Goal: Task Accomplishment & Management: Manage account settings

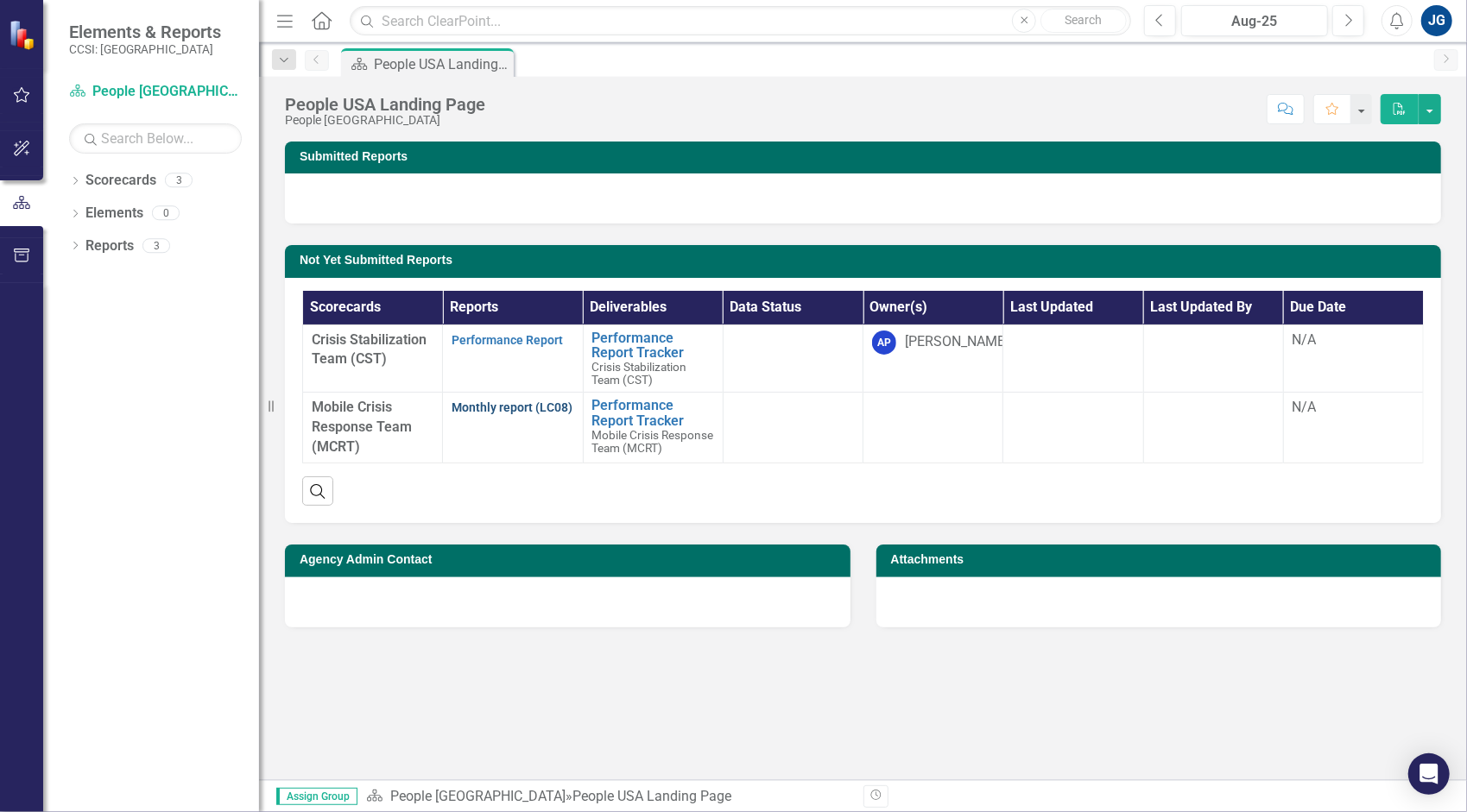
click at [457, 400] on link "Monthly report (LC08)" at bounding box center [512, 407] width 121 height 14
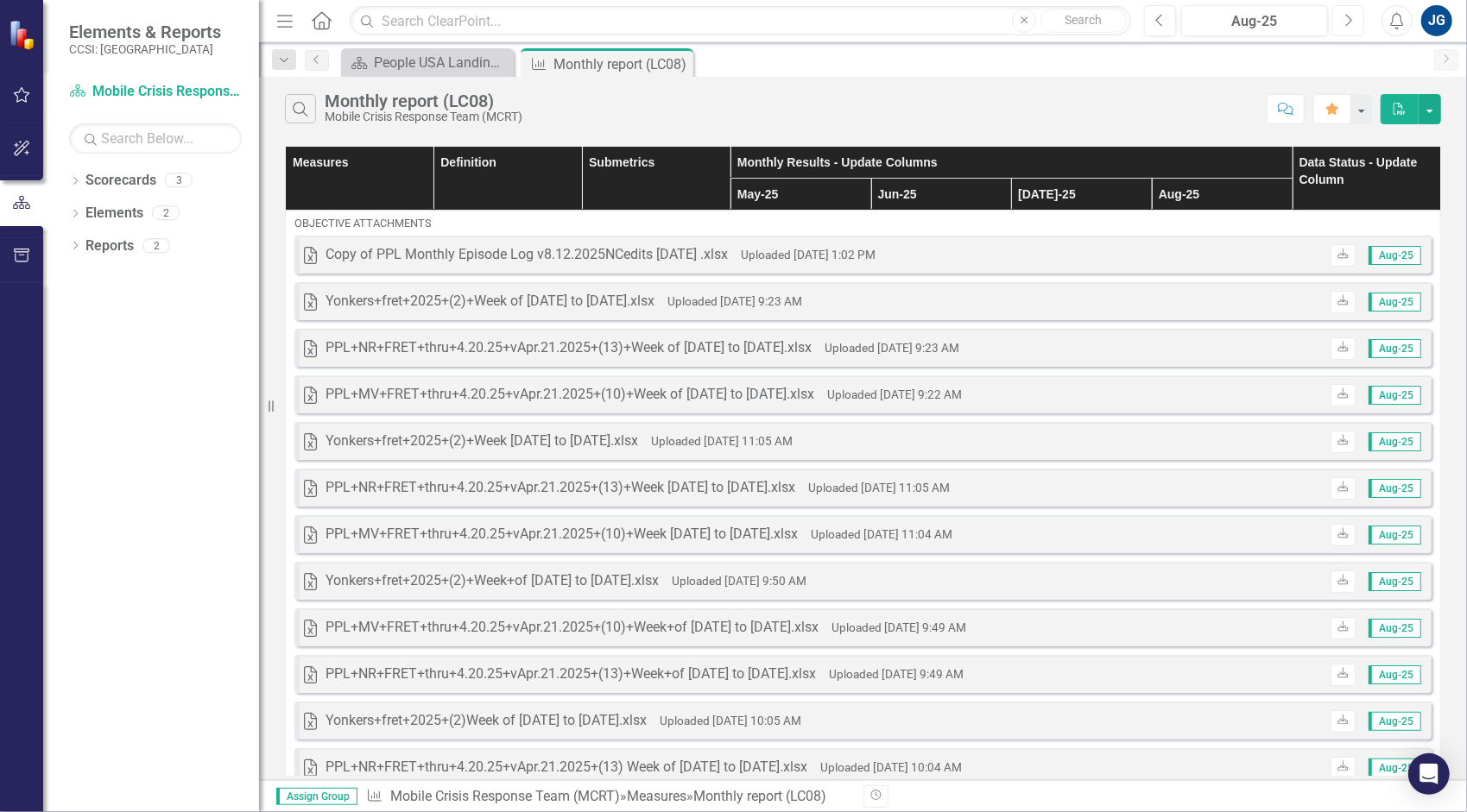
click at [1334, 19] on button "Next" at bounding box center [1347, 21] width 32 height 32
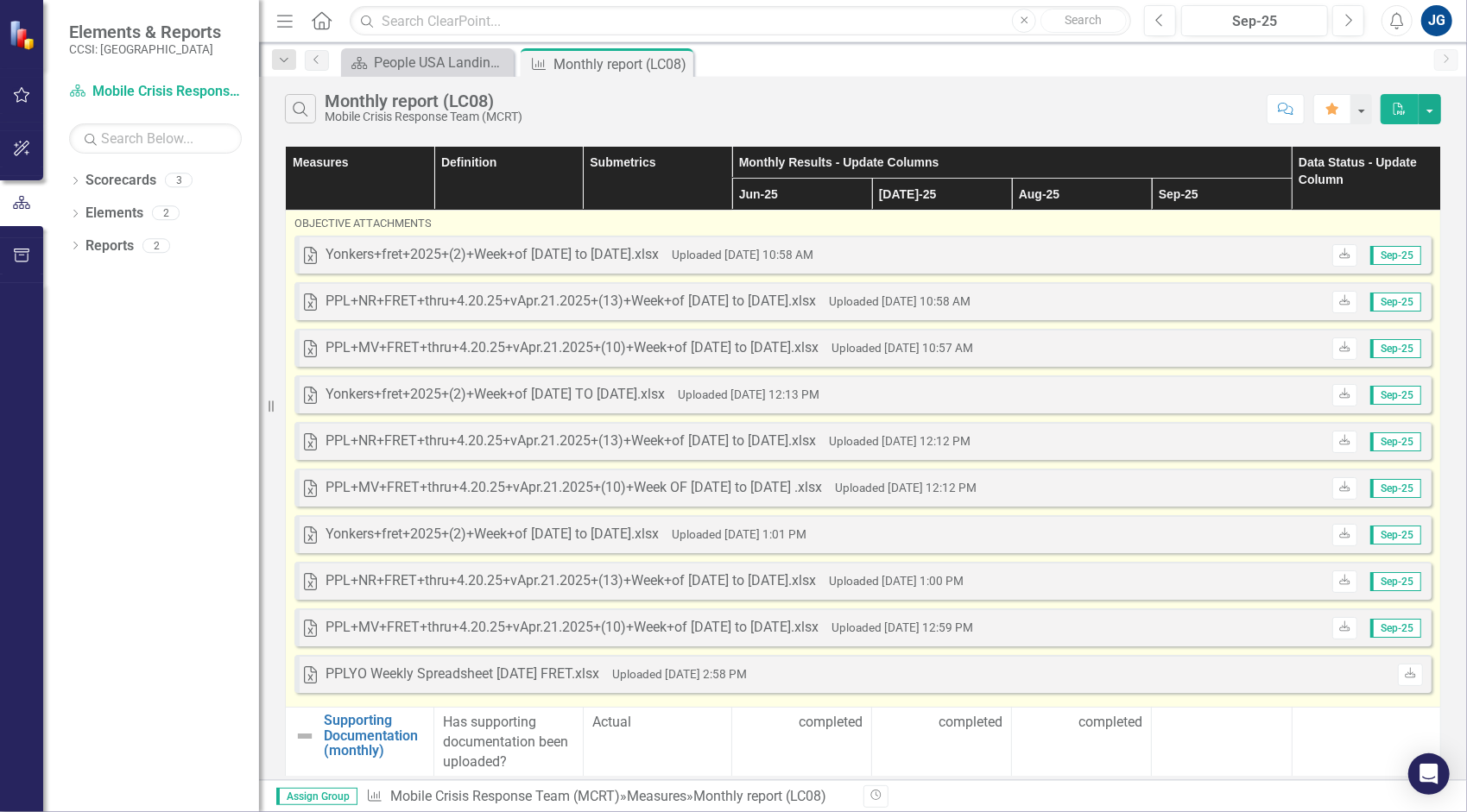
click at [1244, 663] on div "Excel PPLYO Weekly Spreadsheet [DATE] FRET.xlsx Uploaded [DATE] 2:58 PM Download" at bounding box center [862, 674] width 1137 height 38
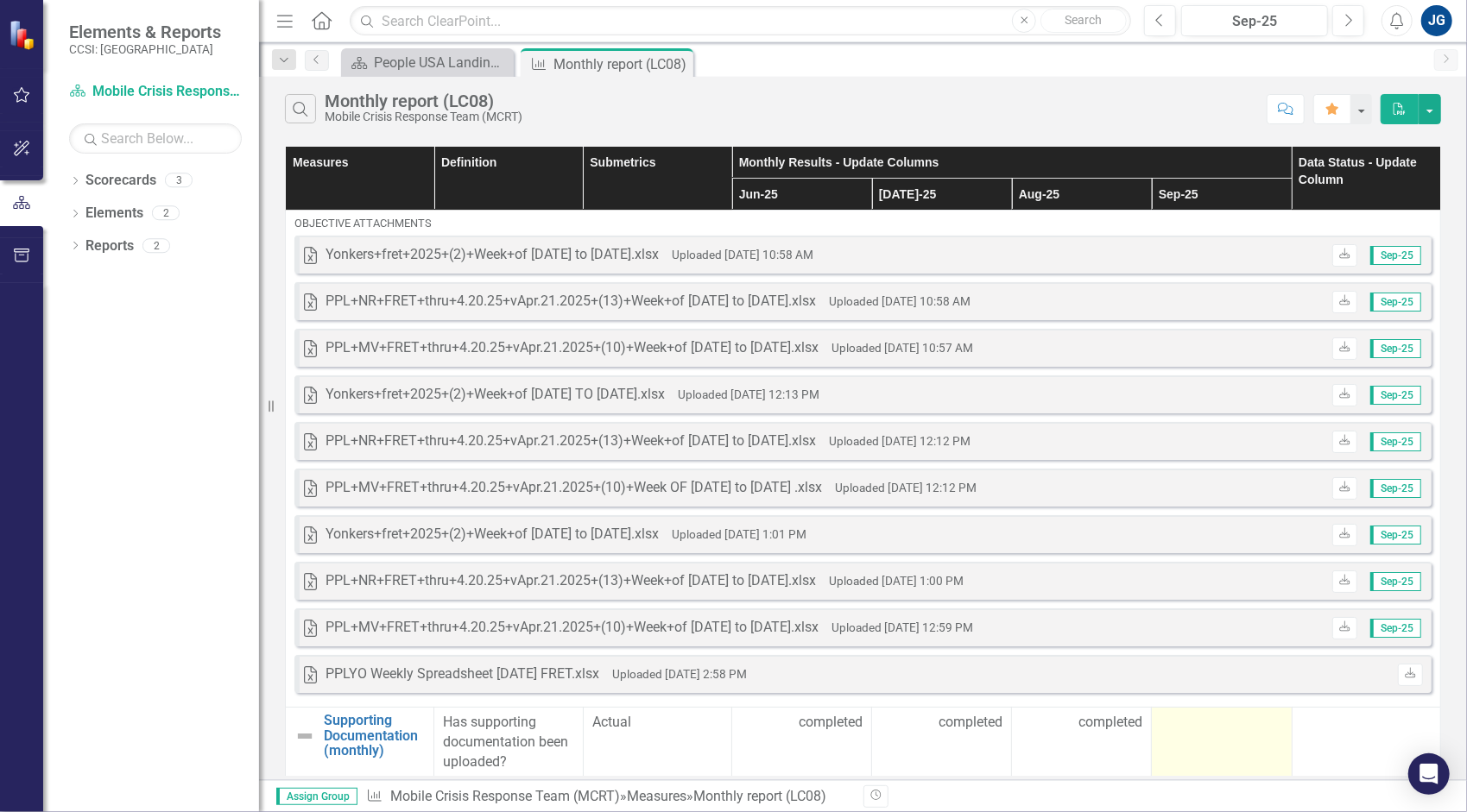
click at [1242, 722] on div at bounding box center [1220, 723] width 121 height 20
click at [1243, 723] on div at bounding box center [1220, 723] width 121 height 20
drag, startPoint x: 1172, startPoint y: 75, endPoint x: 1170, endPoint y: 99, distance: 24.1
click at [1170, 99] on div "Menu Home Search Close Search Previous Sep-25 Next Alerts JG User Edit Profile …" at bounding box center [862, 406] width 1207 height 812
click at [157, 555] on div "Dropdown Scorecards 3 Dropdown People USA Crisis Stabilization Team (CST) Mobil…" at bounding box center [151, 489] width 216 height 645
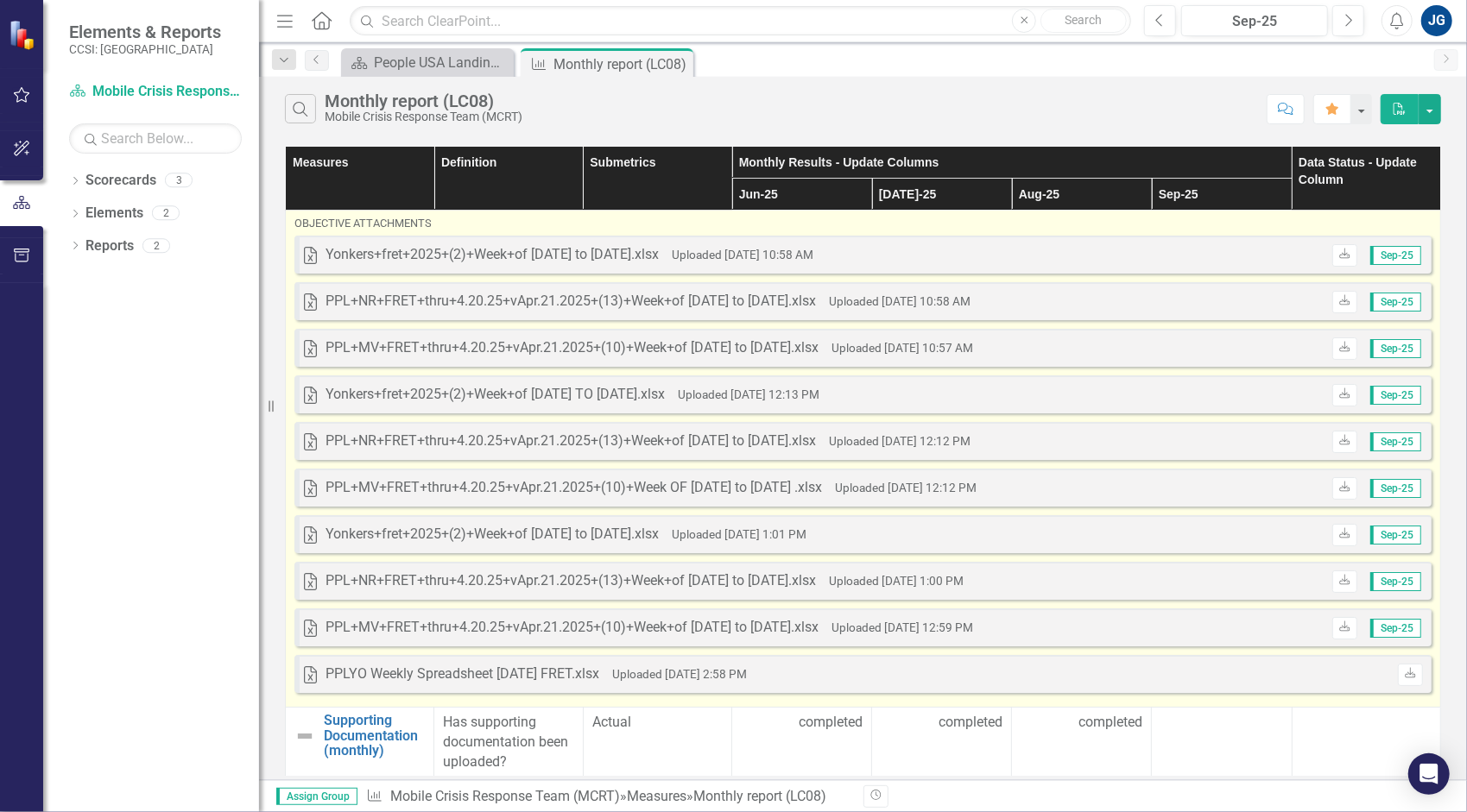
click at [1078, 313] on div "Excel PPL+NR+FRET+thru+4.20.25+vApr.21.2025+(13)+Week+of [DATE] to [DATE].xlsx …" at bounding box center [862, 300] width 1137 height 38
click at [1035, 250] on div "Excel Yonkers+fret+2025+(2)+Week+of [DATE] to [DATE].xlsx Uploaded [DATE] 10:58…" at bounding box center [862, 254] width 1137 height 38
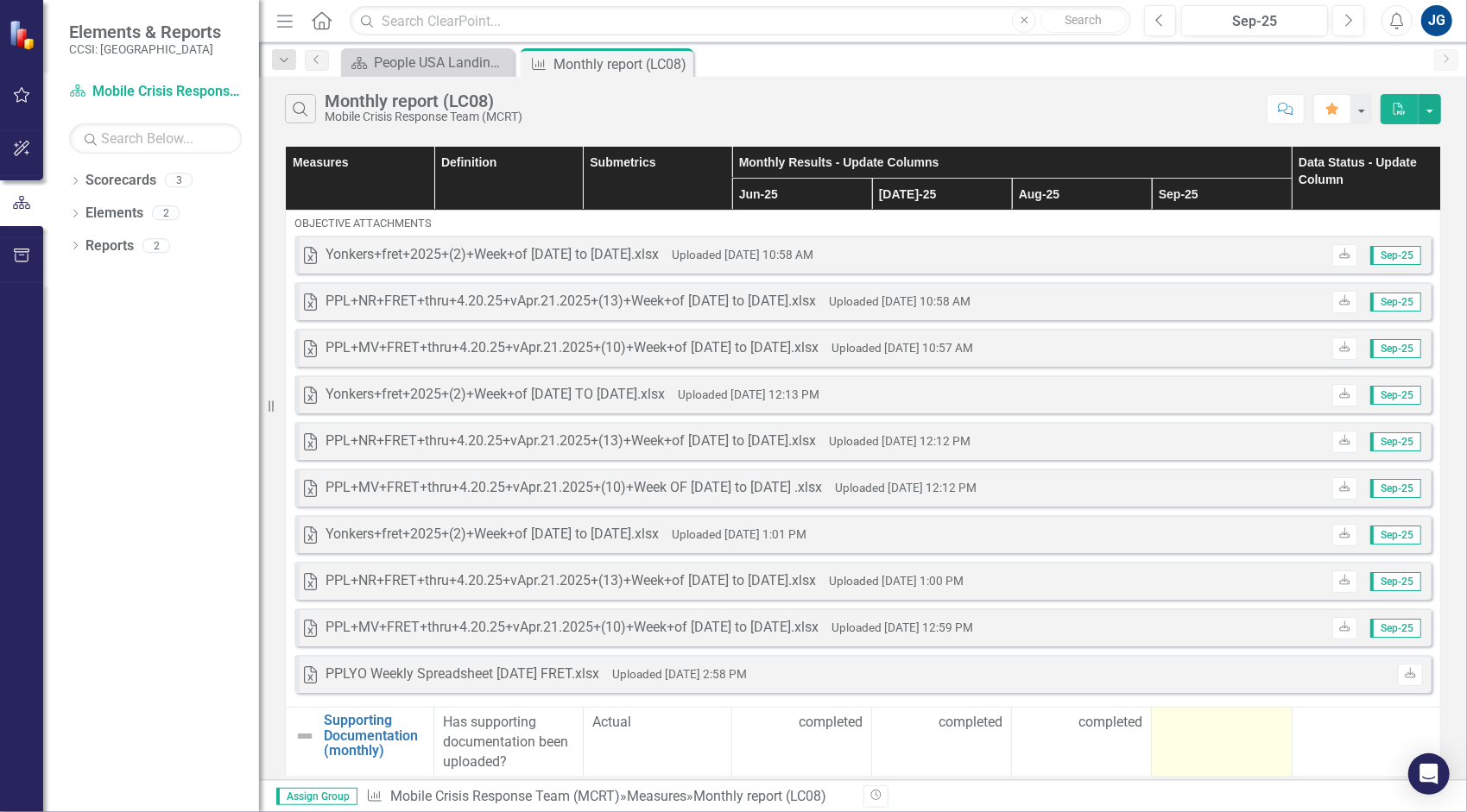
click at [1202, 735] on td at bounding box center [1221, 742] width 140 height 70
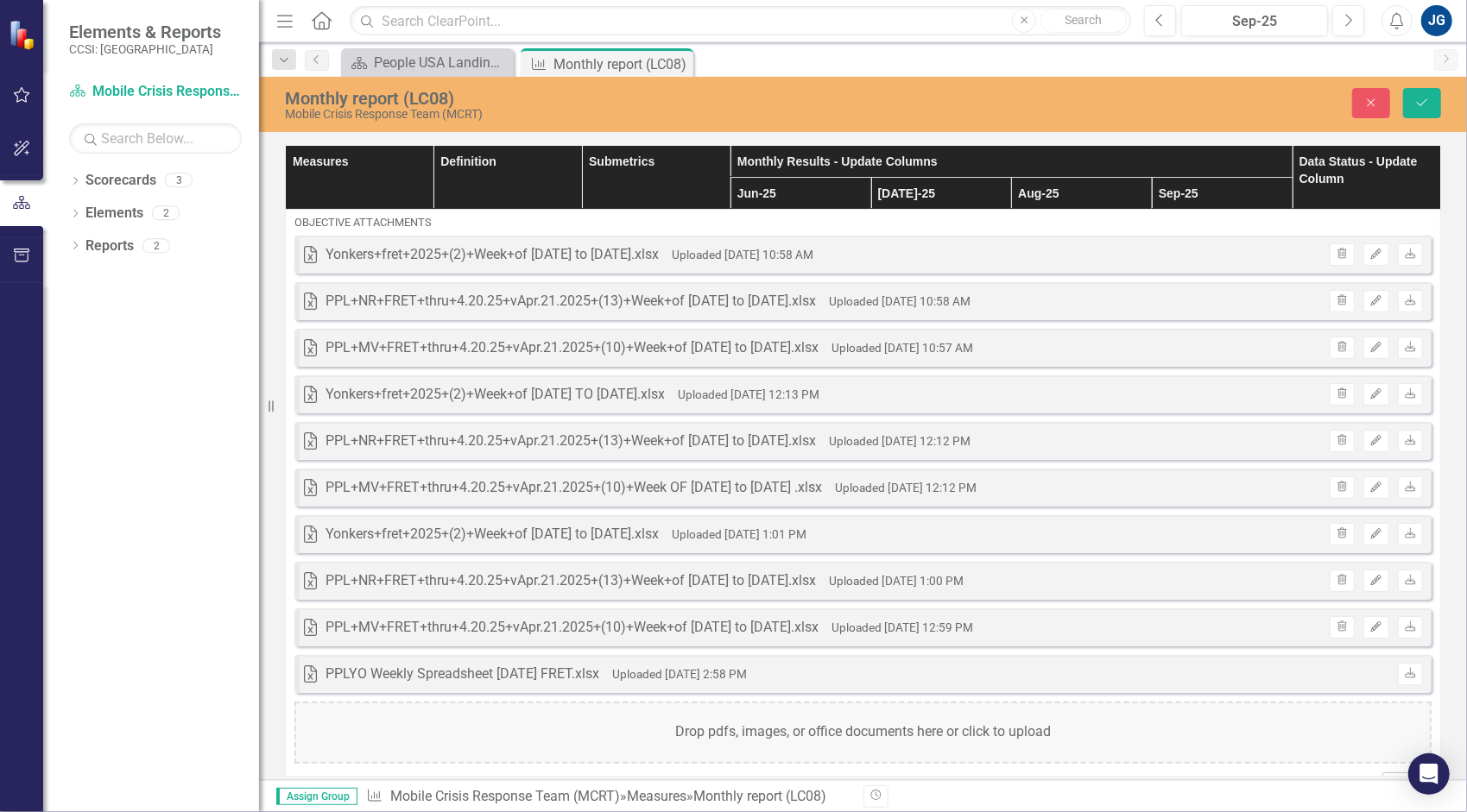
click at [1202, 735] on div "Drop pdfs, images, or office documents here or click to upload" at bounding box center [862, 732] width 1137 height 62
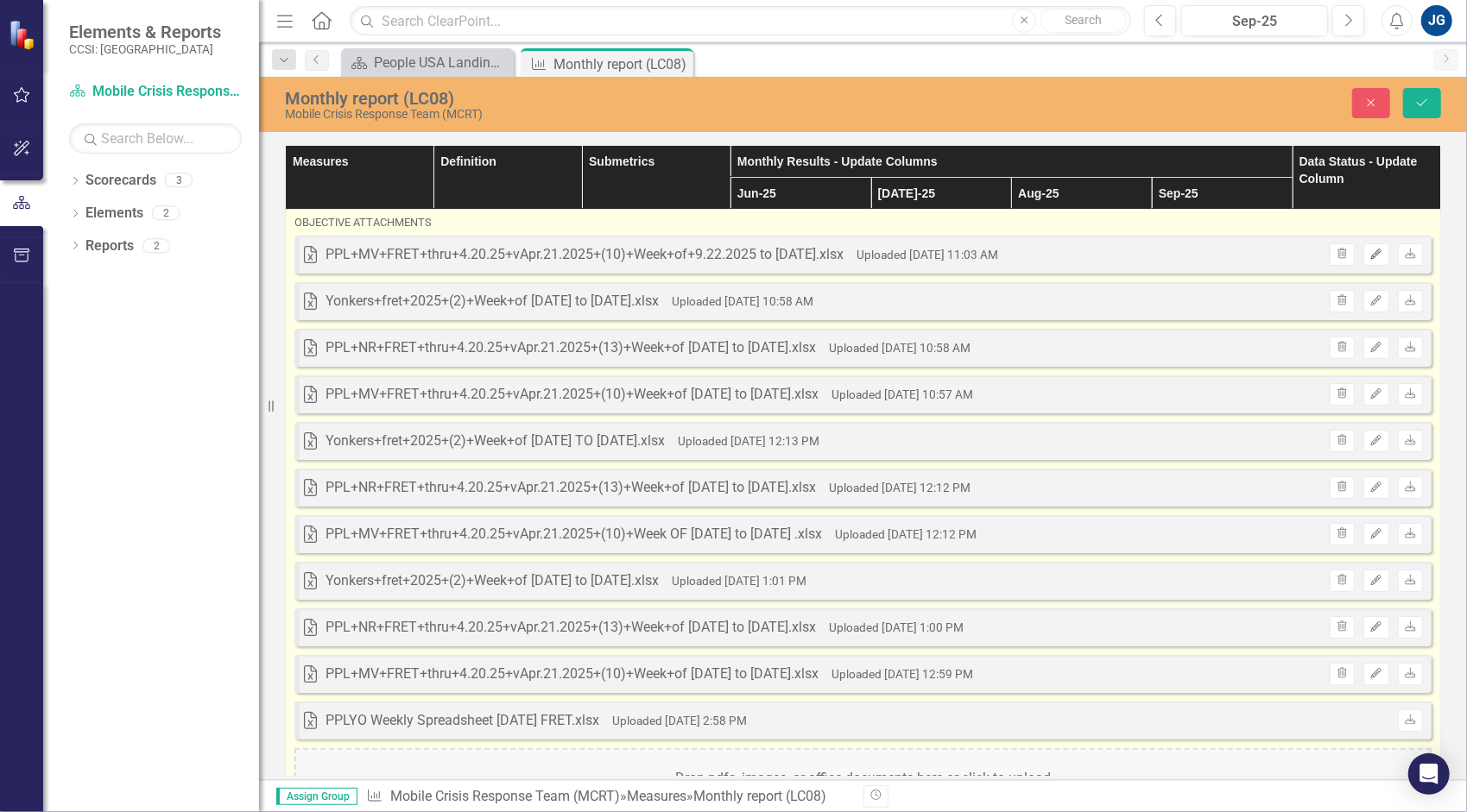
click at [1371, 252] on icon "Edit" at bounding box center [1375, 254] width 13 height 10
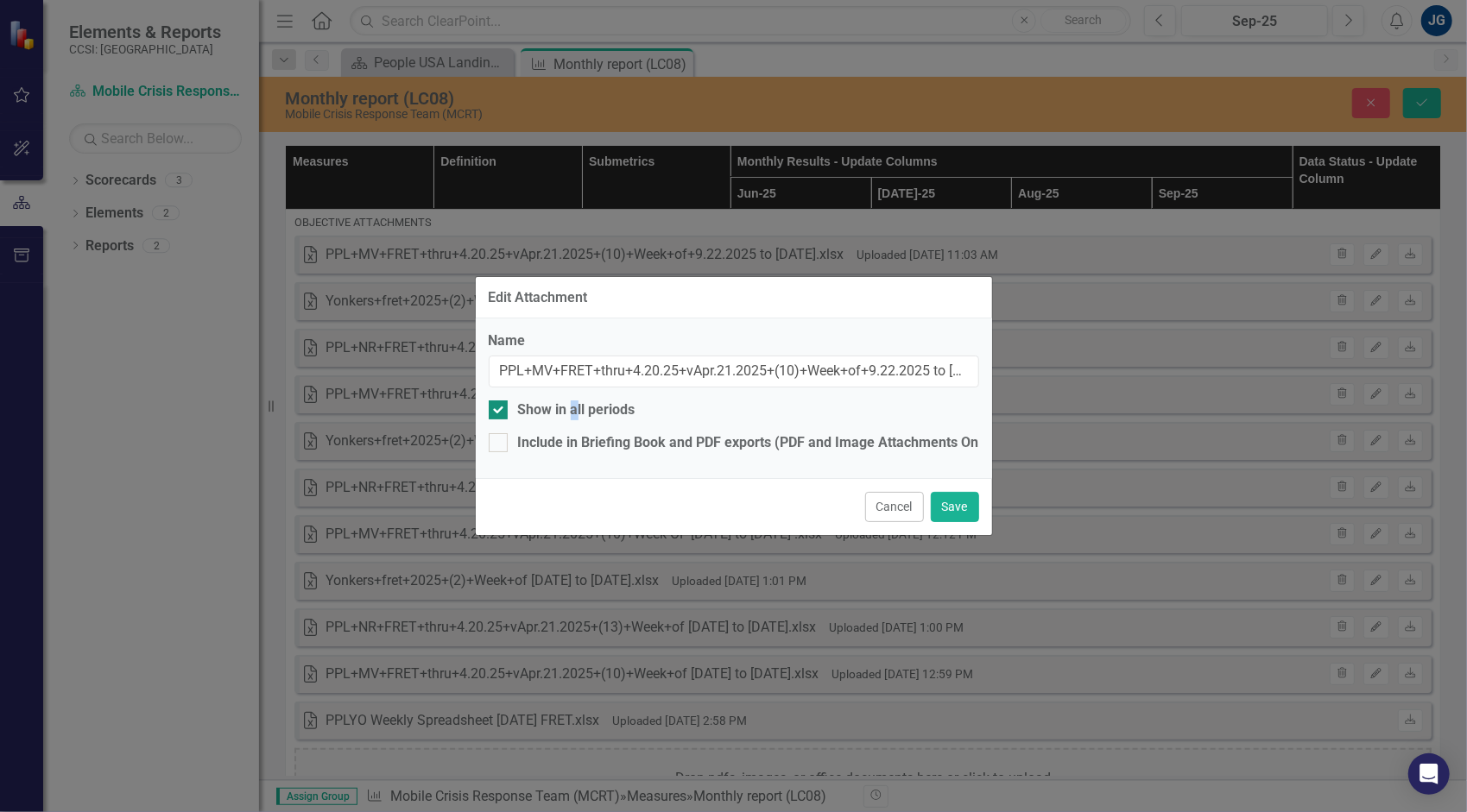
click at [573, 405] on div "Show in all periods" at bounding box center [577, 410] width 118 height 19
drag, startPoint x: 573, startPoint y: 405, endPoint x: 494, endPoint y: 412, distance: 79.3
click at [494, 412] on div at bounding box center [498, 410] width 19 height 19
click at [494, 412] on input "Show in all periods" at bounding box center [494, 406] width 11 height 11
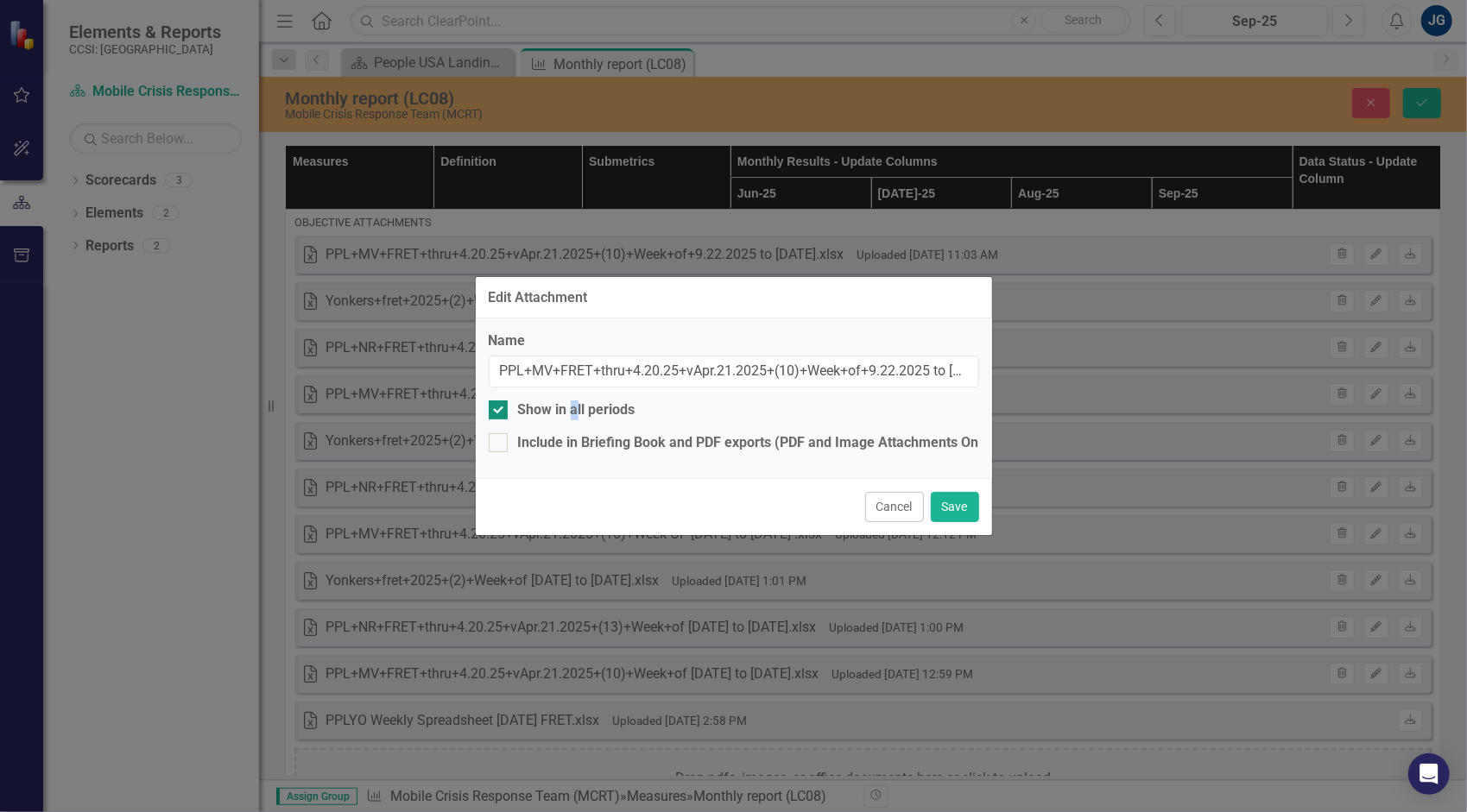
checkbox input "false"
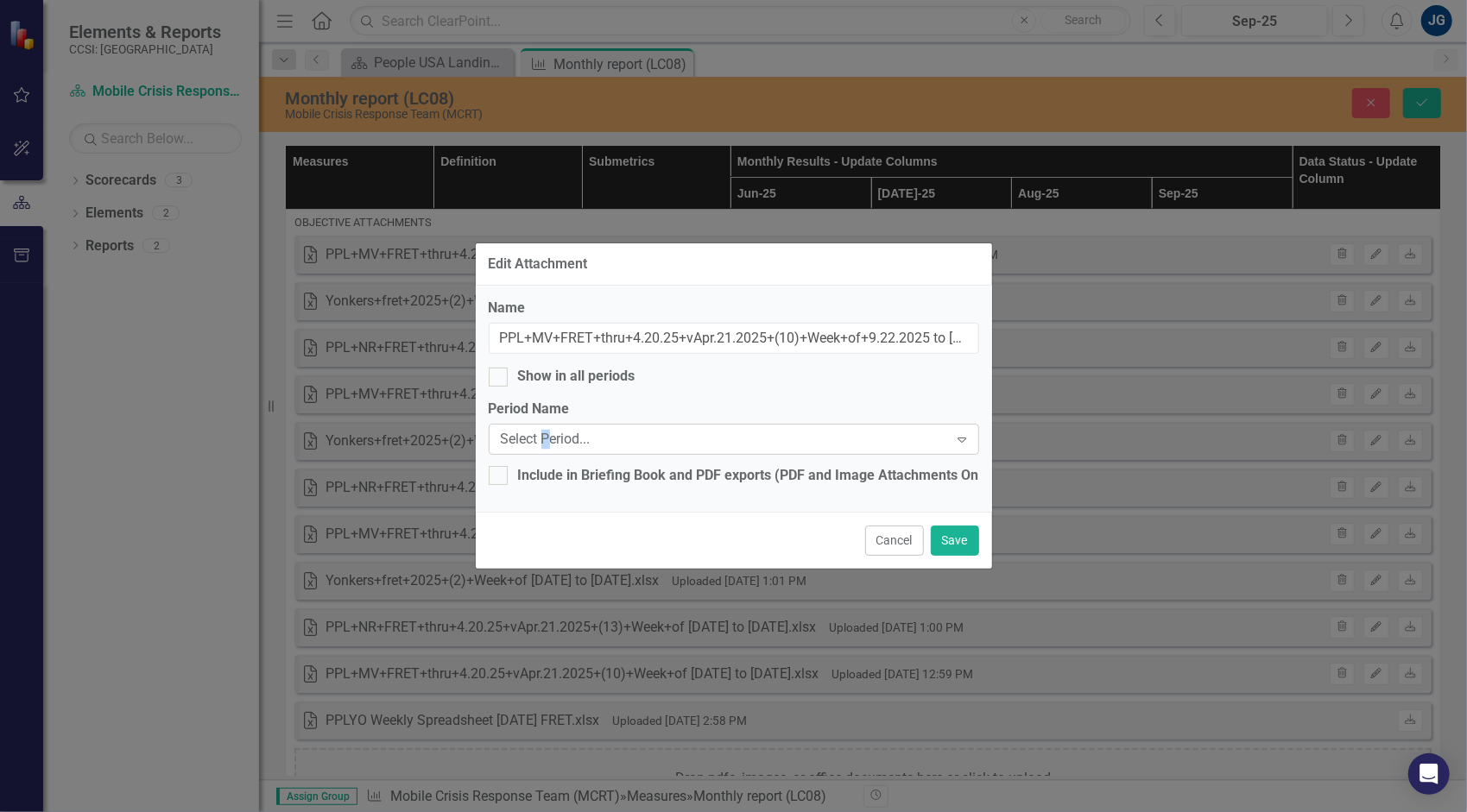
drag, startPoint x: 494, startPoint y: 412, endPoint x: 545, endPoint y: 439, distance: 57.7
click at [545, 439] on div "Select Period..." at bounding box center [724, 439] width 448 height 19
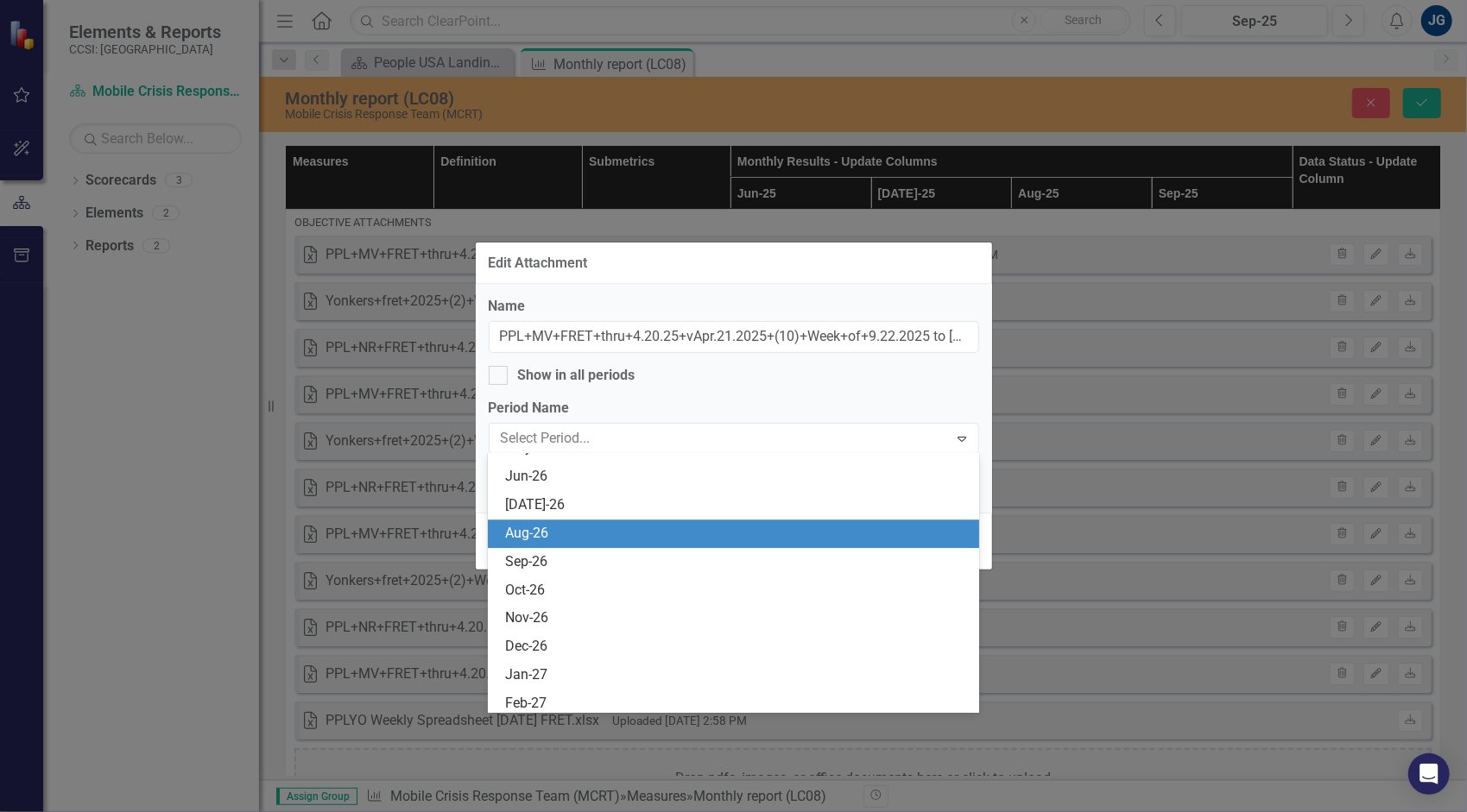
scroll to position [3020, 0]
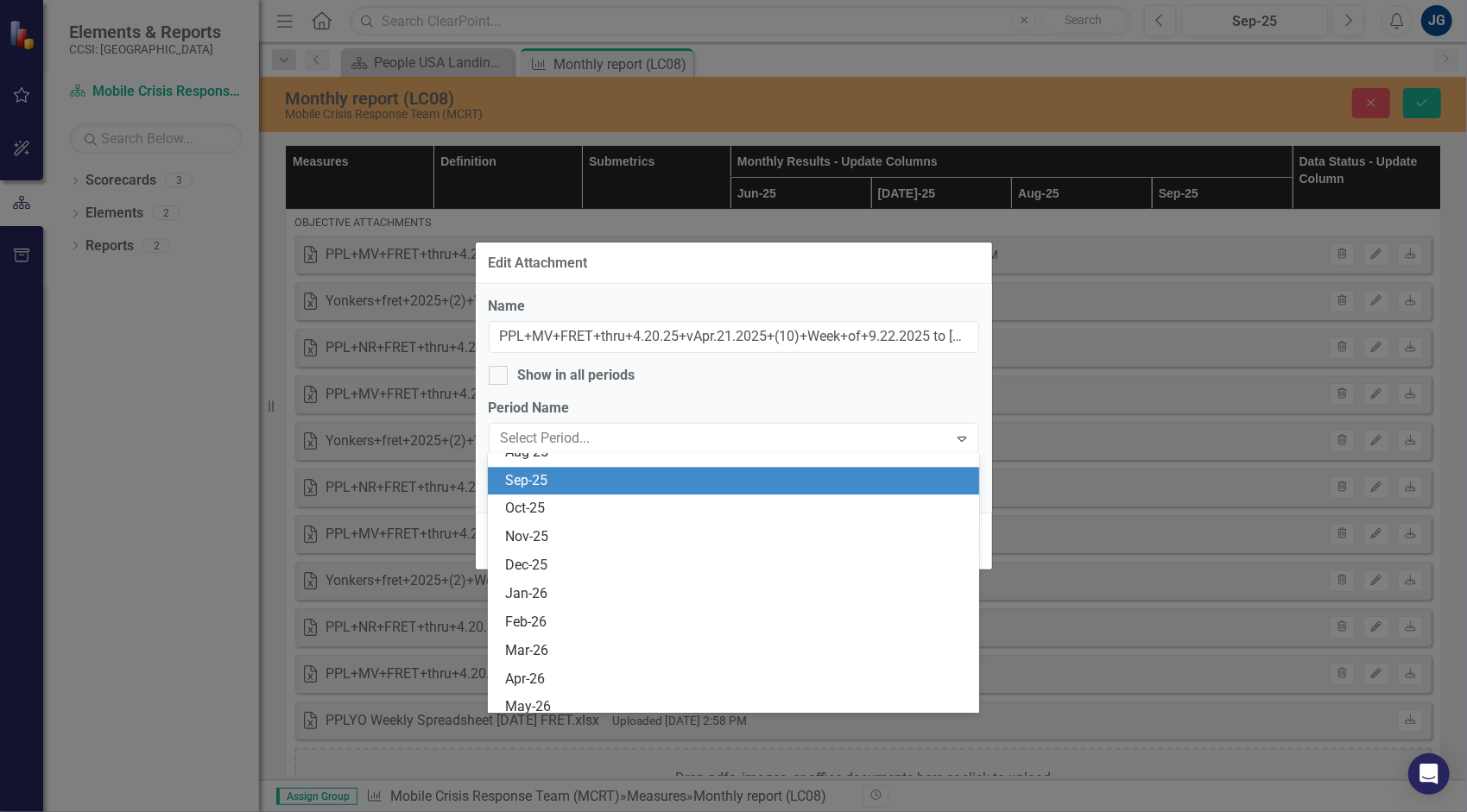
click at [640, 474] on div "Sep-25" at bounding box center [737, 480] width 464 height 19
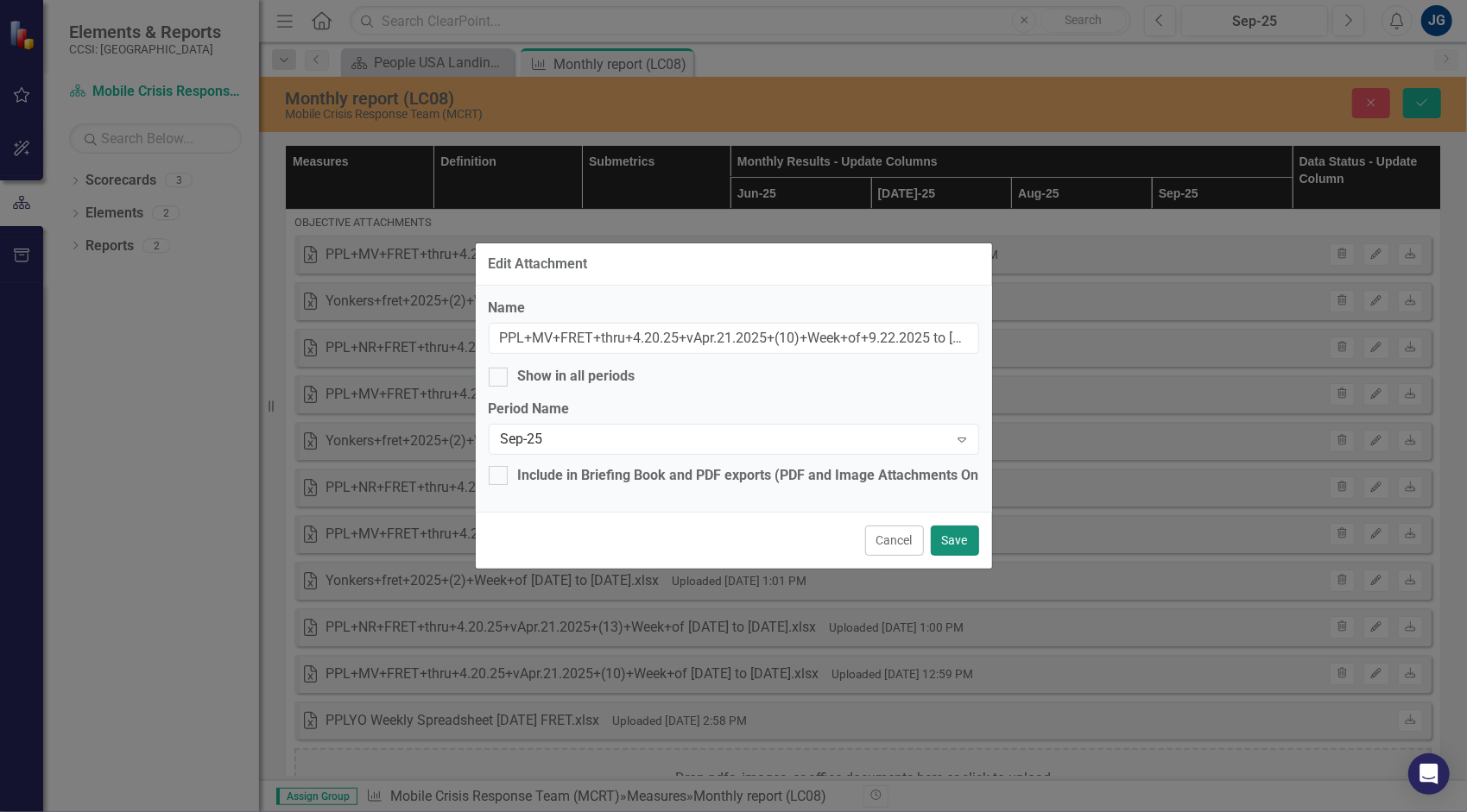
click at [947, 541] on button "Save" at bounding box center [955, 540] width 48 height 31
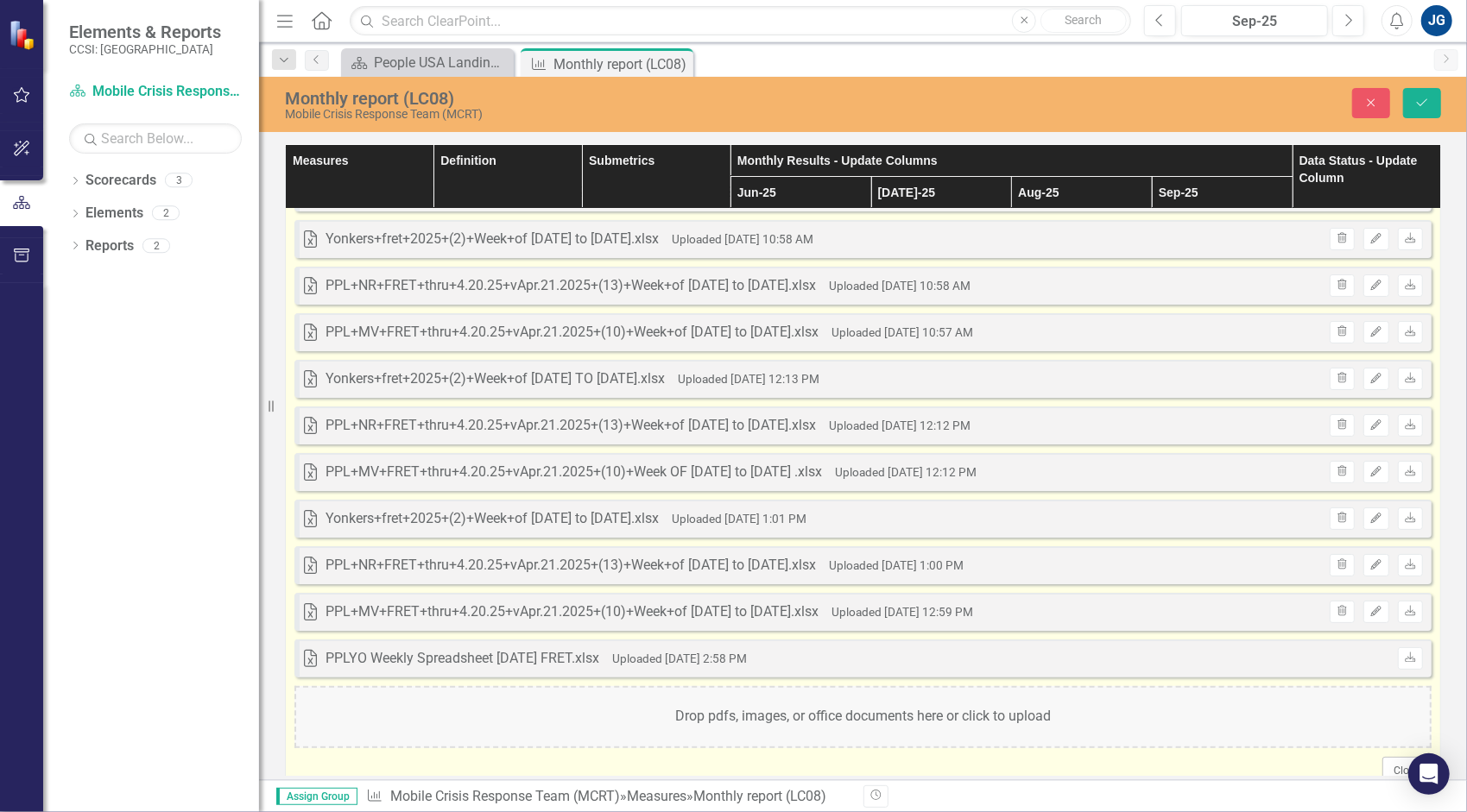
scroll to position [144, 0]
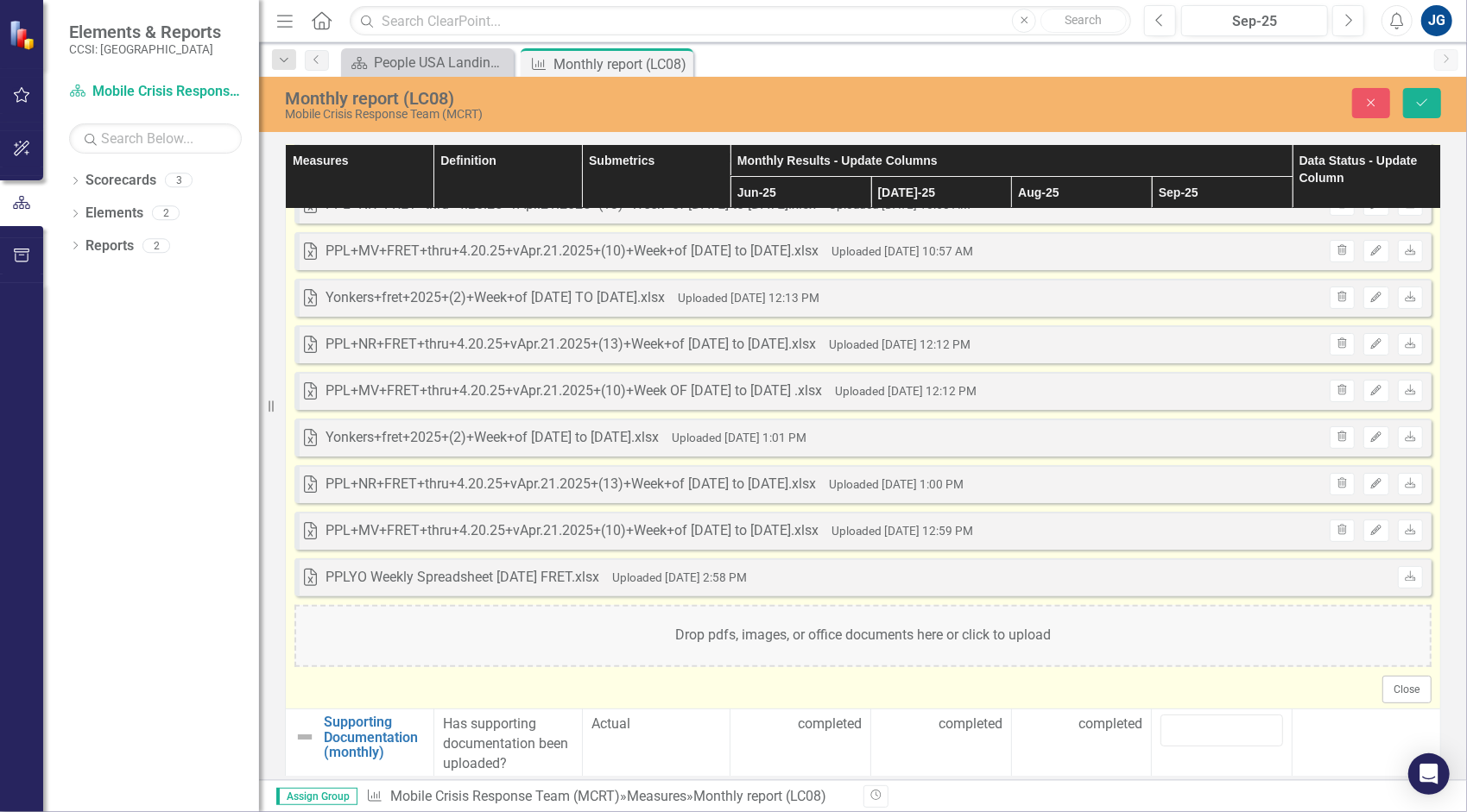
click at [1076, 625] on div "Drop pdfs, images, or office documents here or click to upload" at bounding box center [862, 636] width 1137 height 62
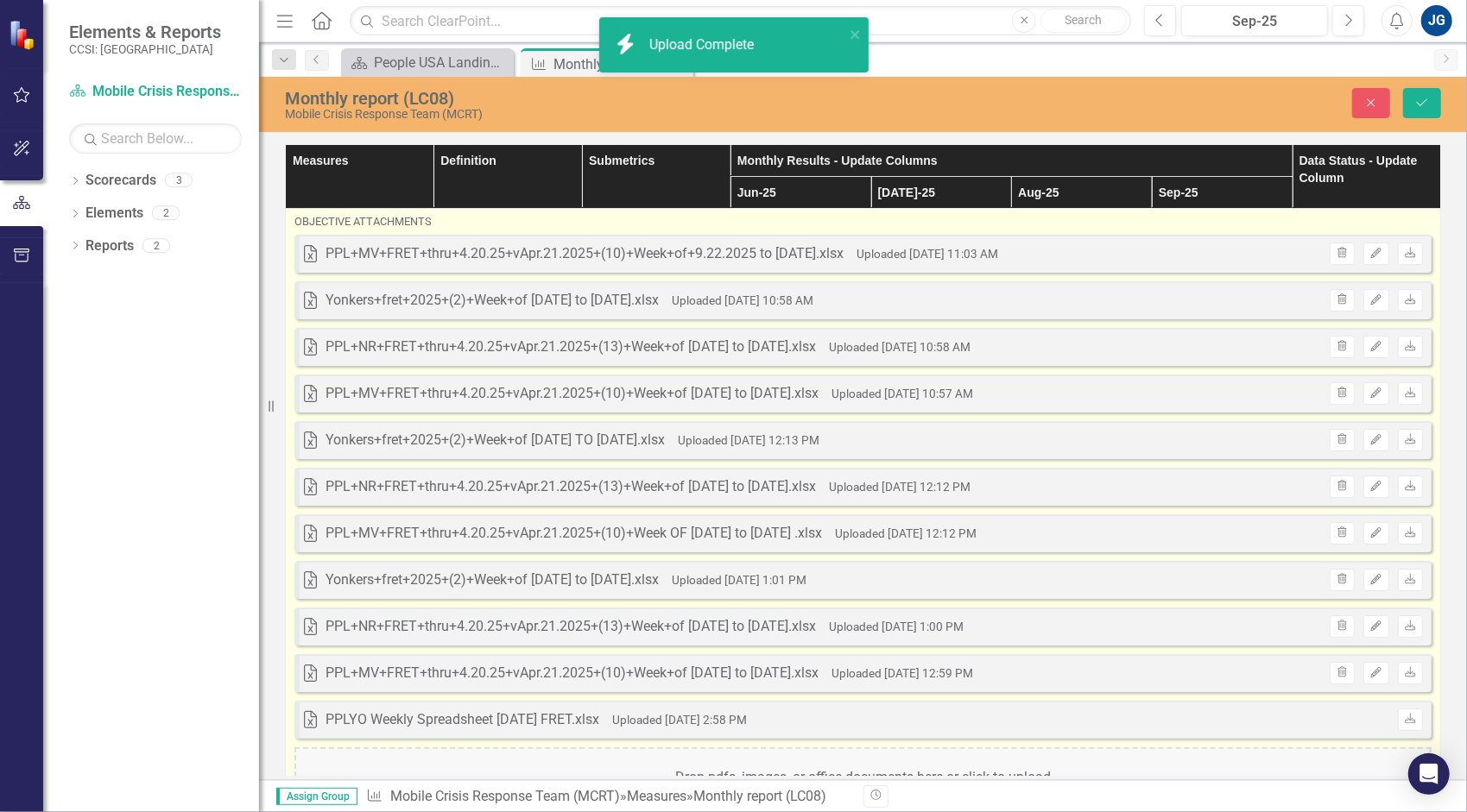
scroll to position [0, 0]
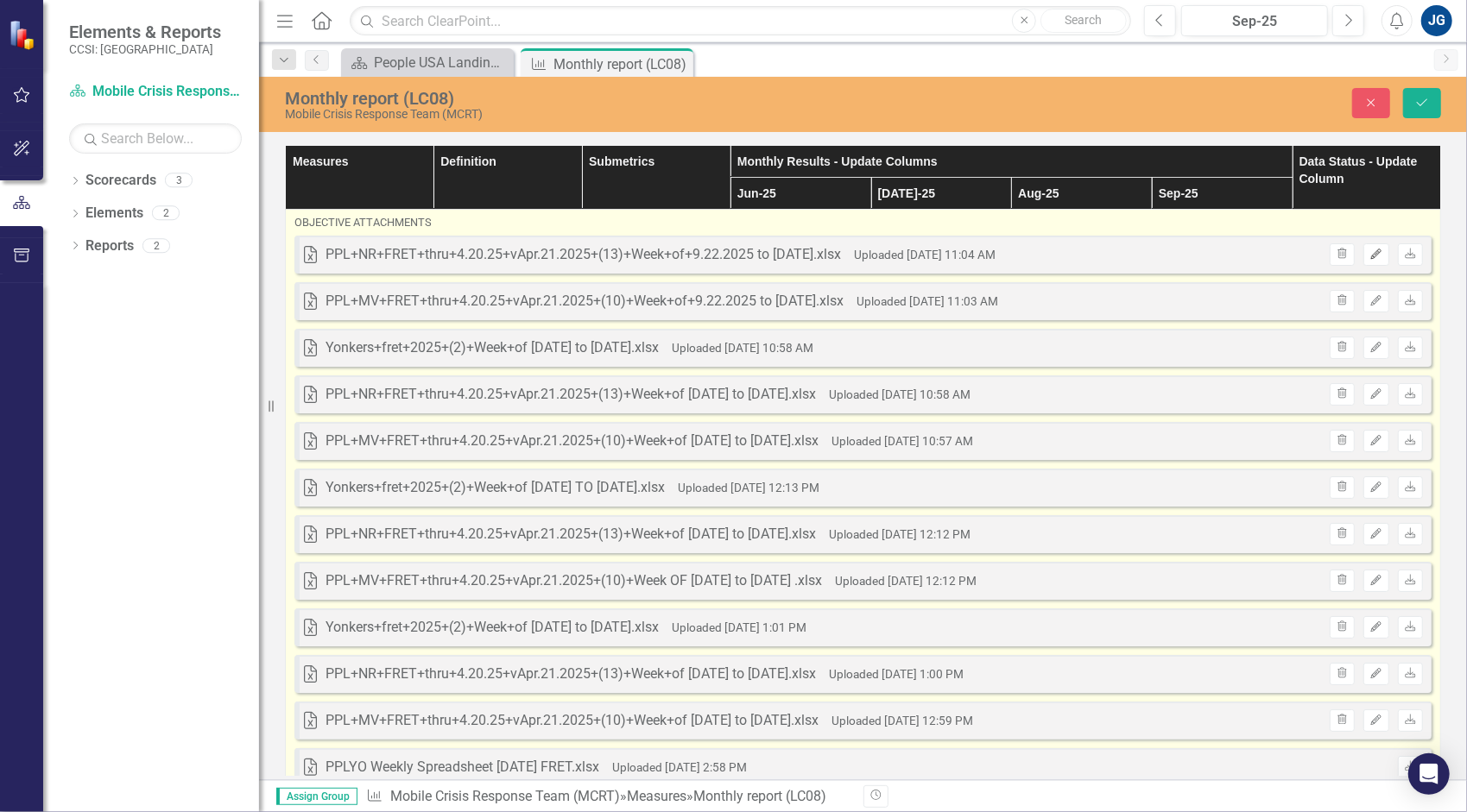
click at [1371, 252] on icon "button" at bounding box center [1375, 253] width 10 height 10
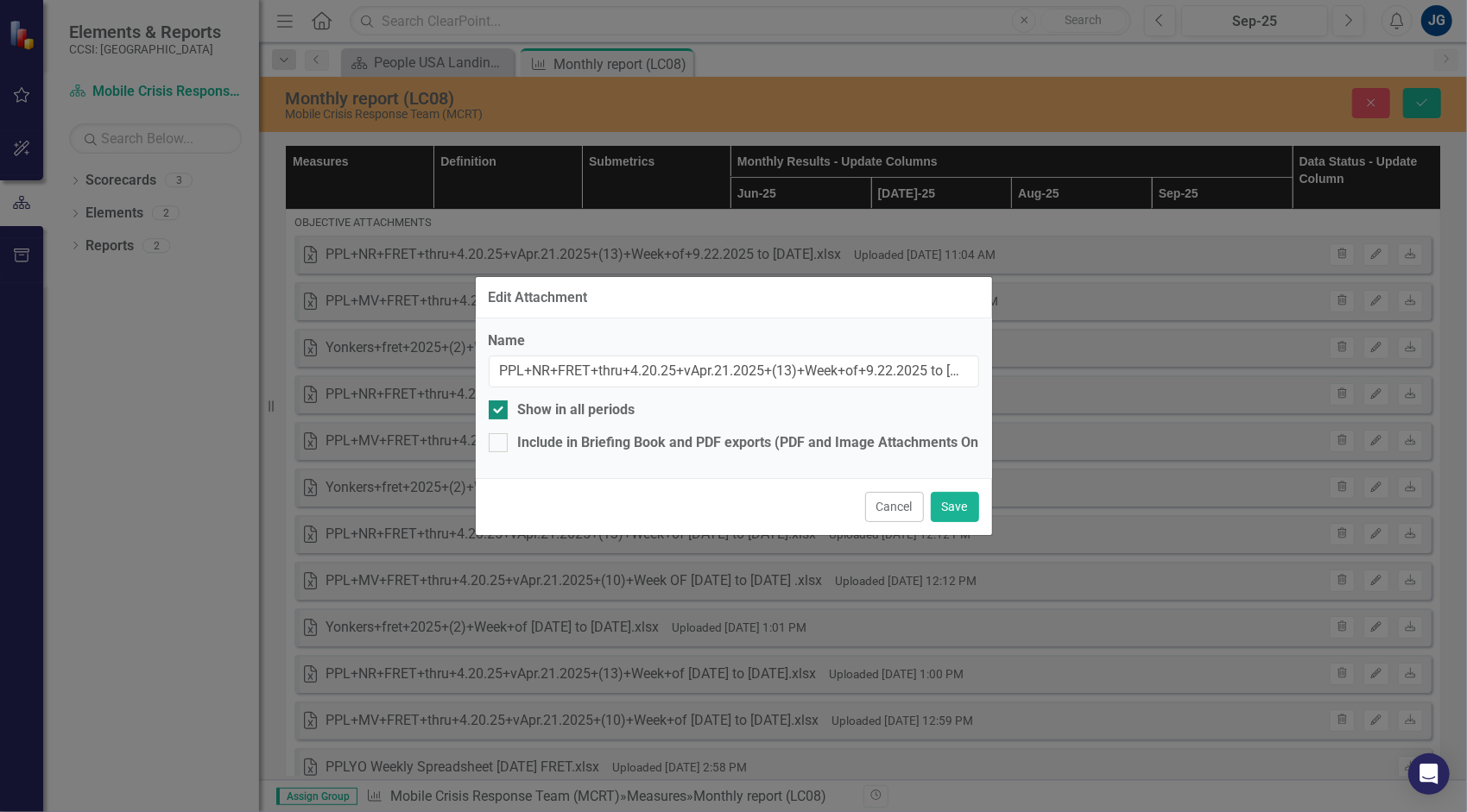
click at [621, 414] on div "Show in all periods" at bounding box center [577, 410] width 118 height 19
click at [500, 412] on input "Show in all periods" at bounding box center [494, 406] width 11 height 11
checkbox input "false"
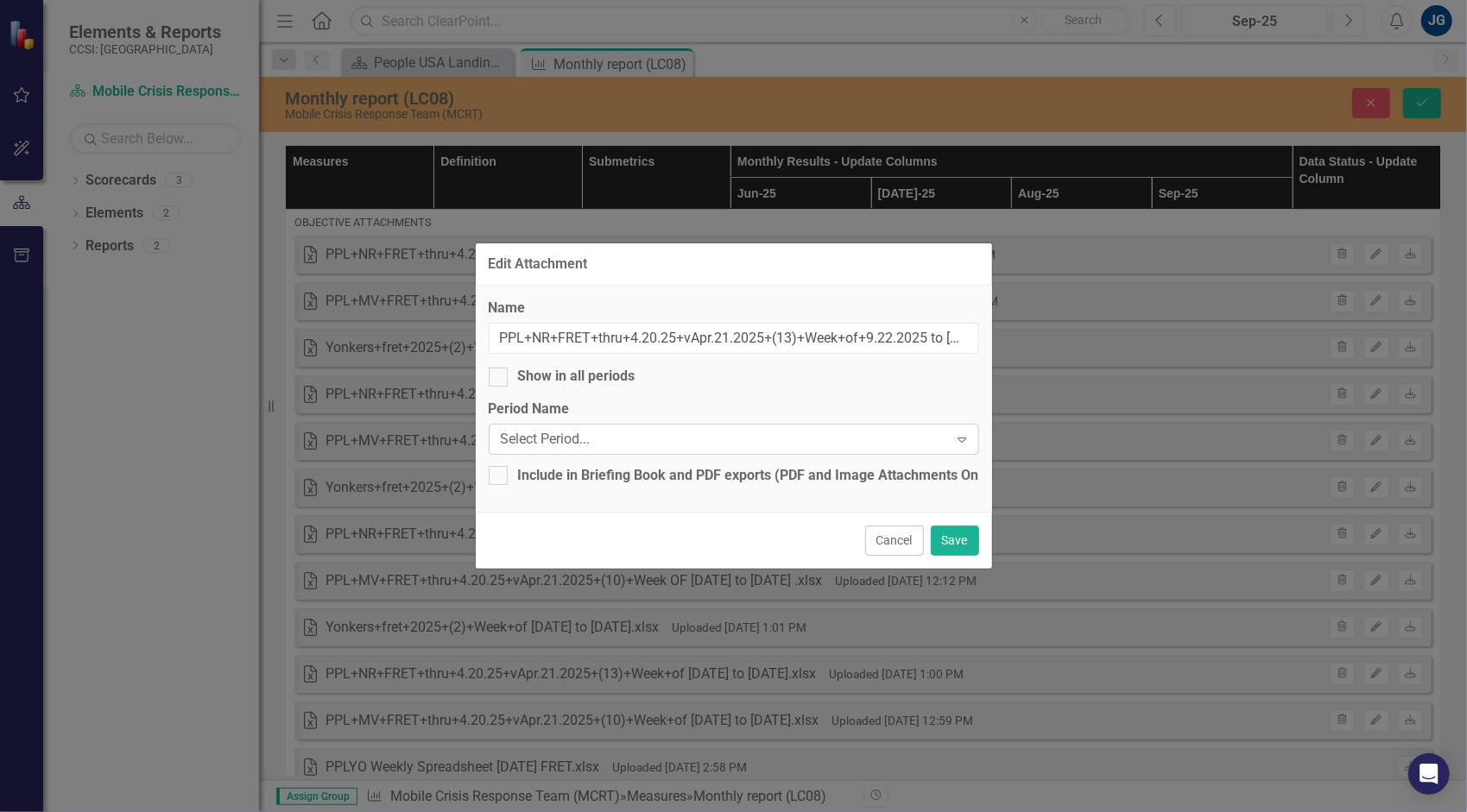
click at [621, 440] on div "Select Period..." at bounding box center [724, 439] width 448 height 19
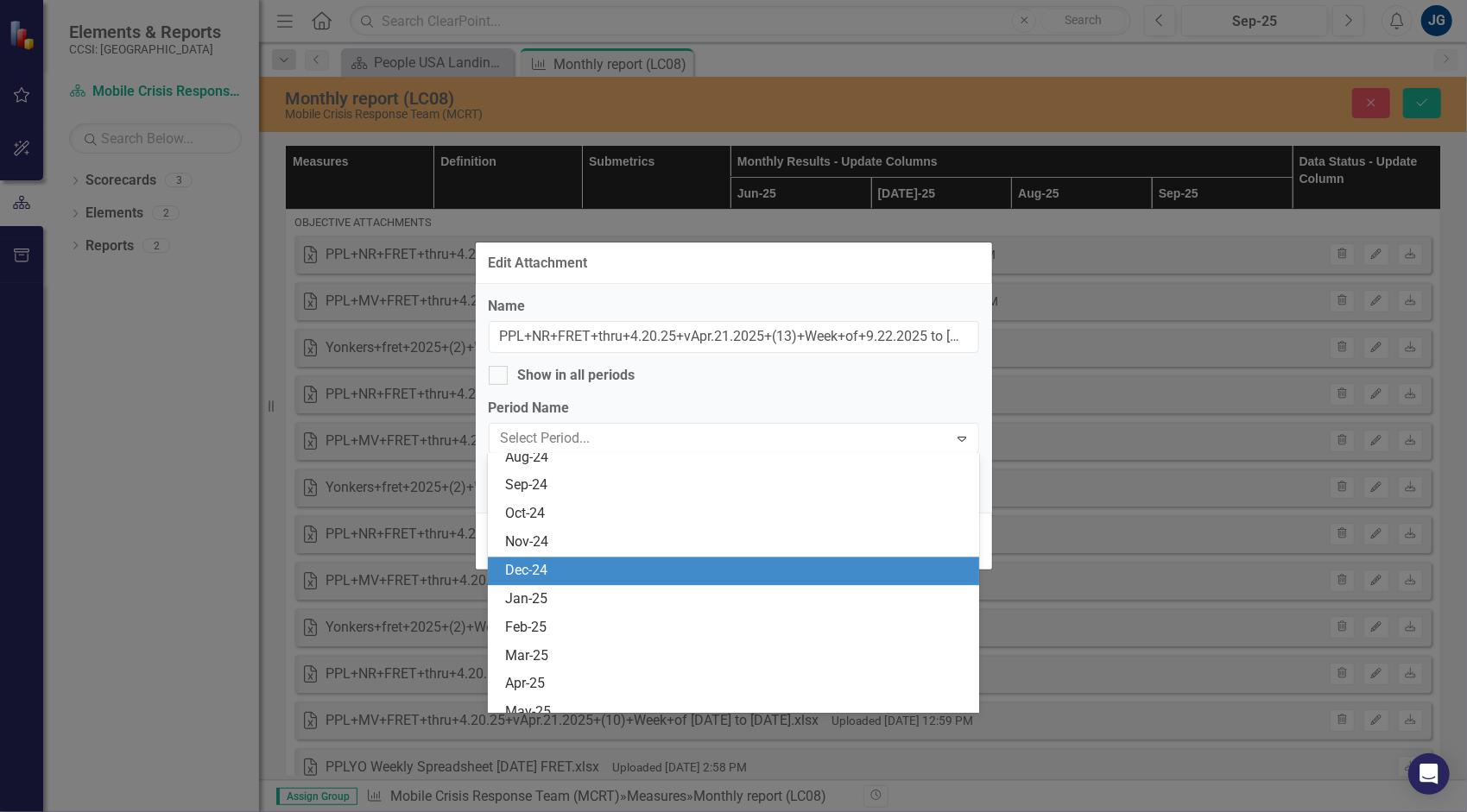
scroll to position [3020, 0]
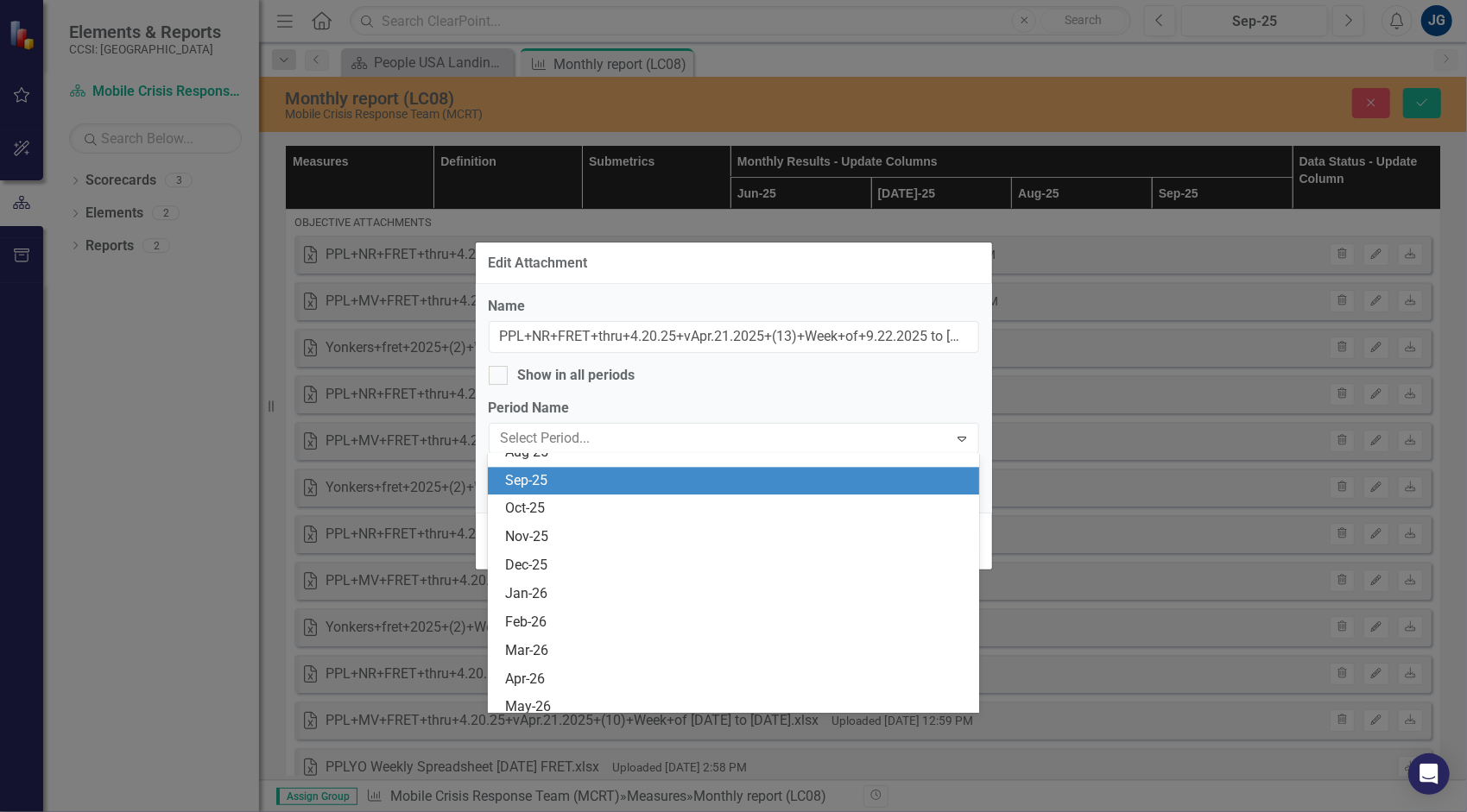
click at [626, 473] on div "Sep-25" at bounding box center [737, 480] width 464 height 19
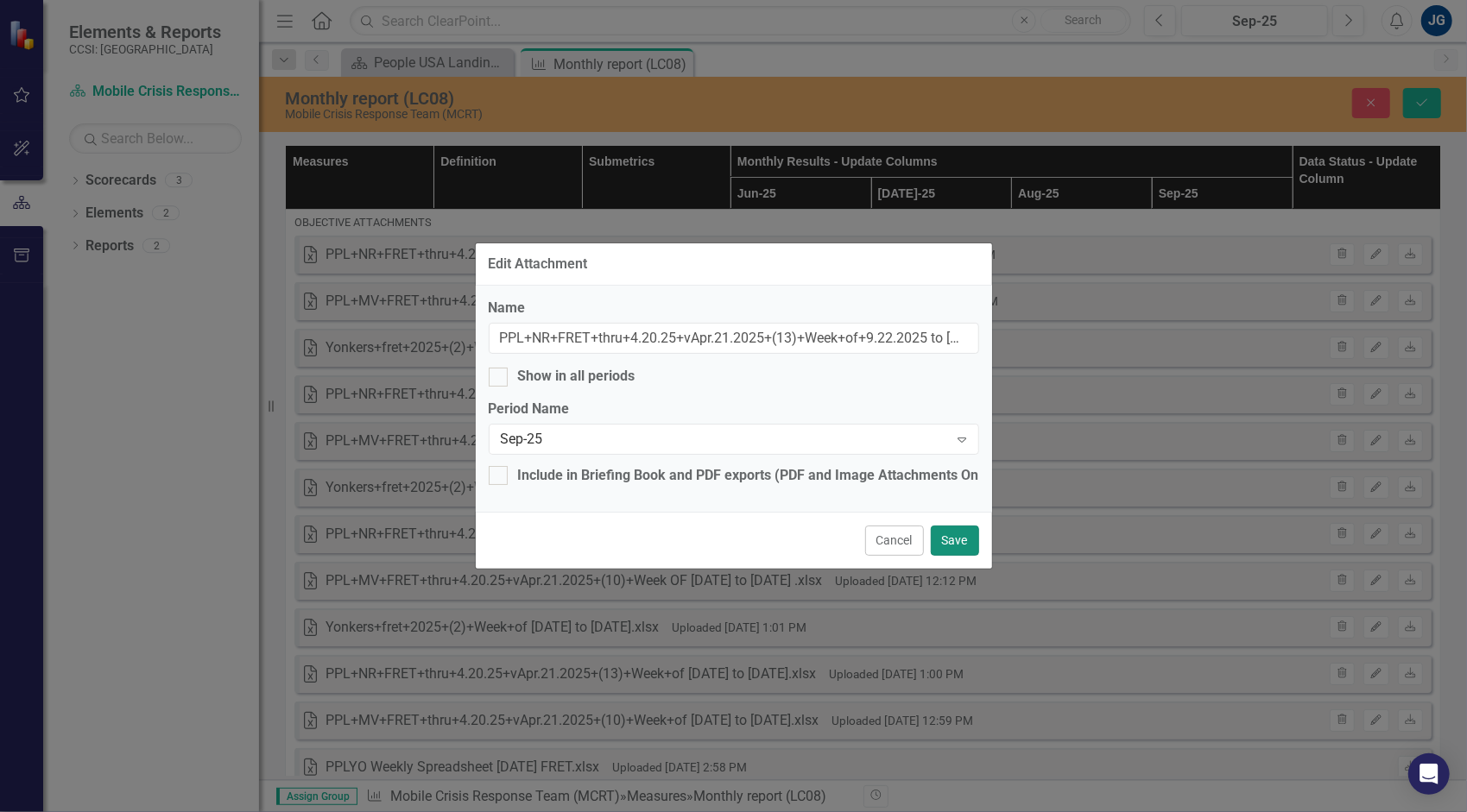
click at [961, 541] on button "Save" at bounding box center [955, 540] width 48 height 31
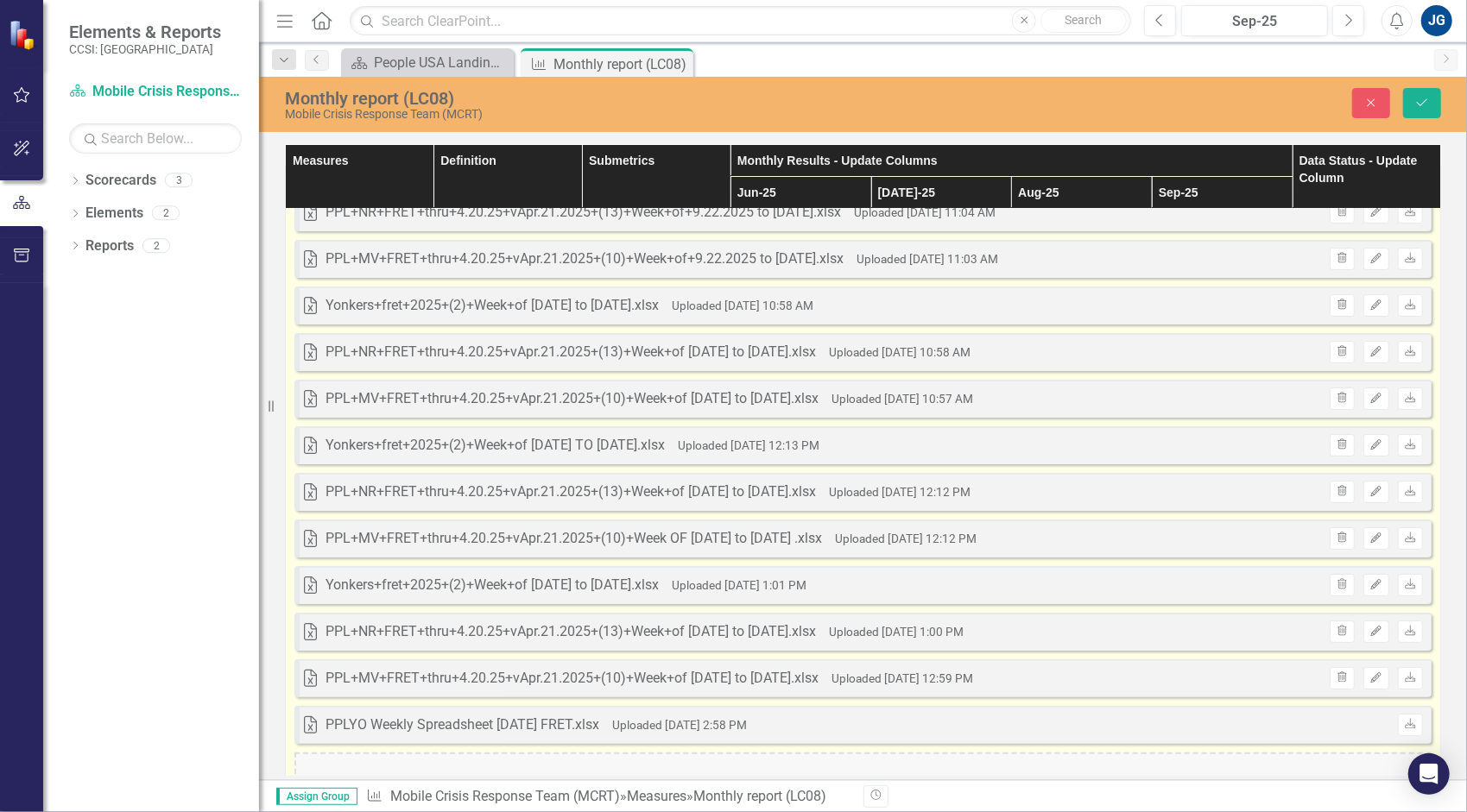
scroll to position [190, 0]
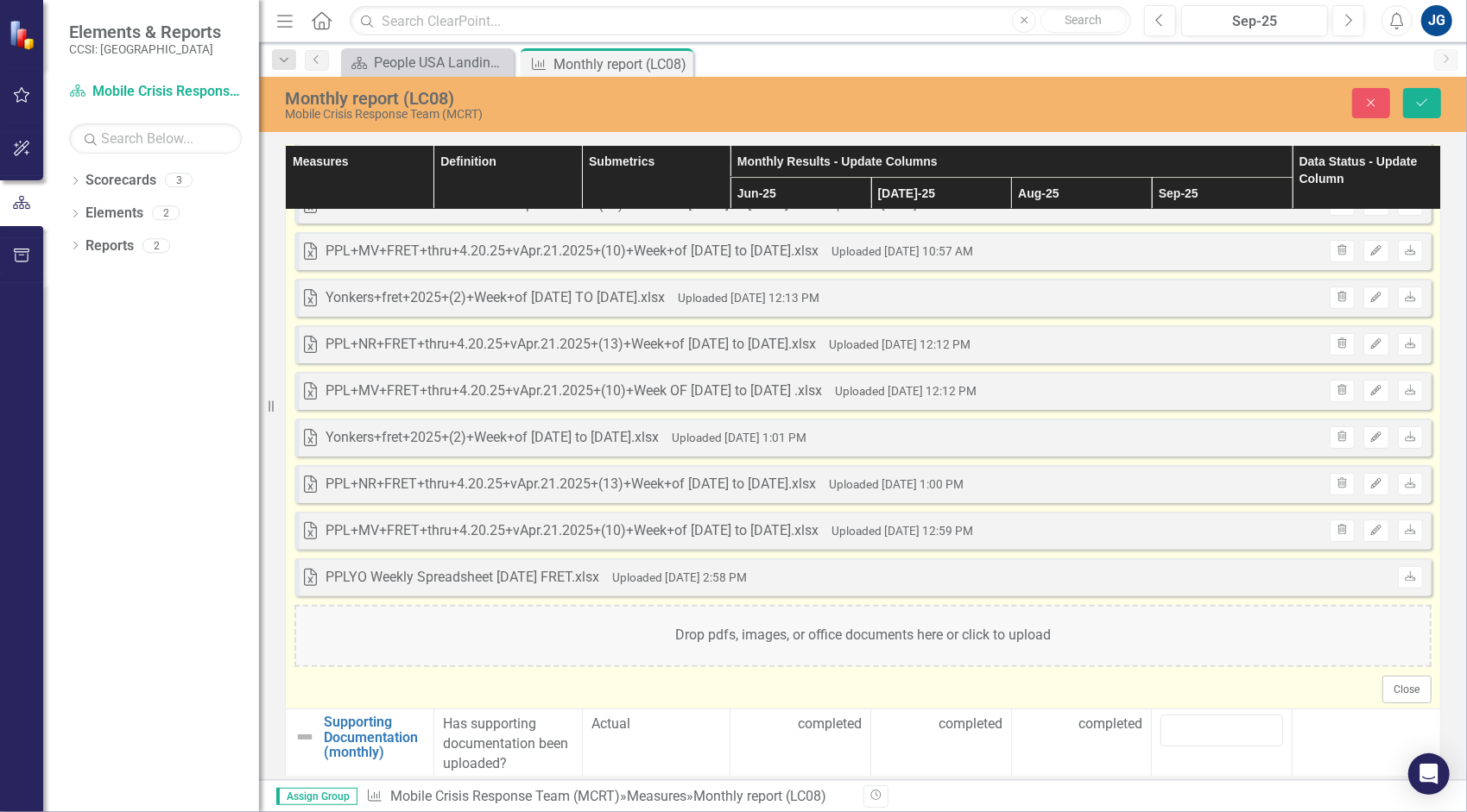
click at [978, 616] on div "Drop pdfs, images, or office documents here or click to upload" at bounding box center [862, 636] width 1137 height 62
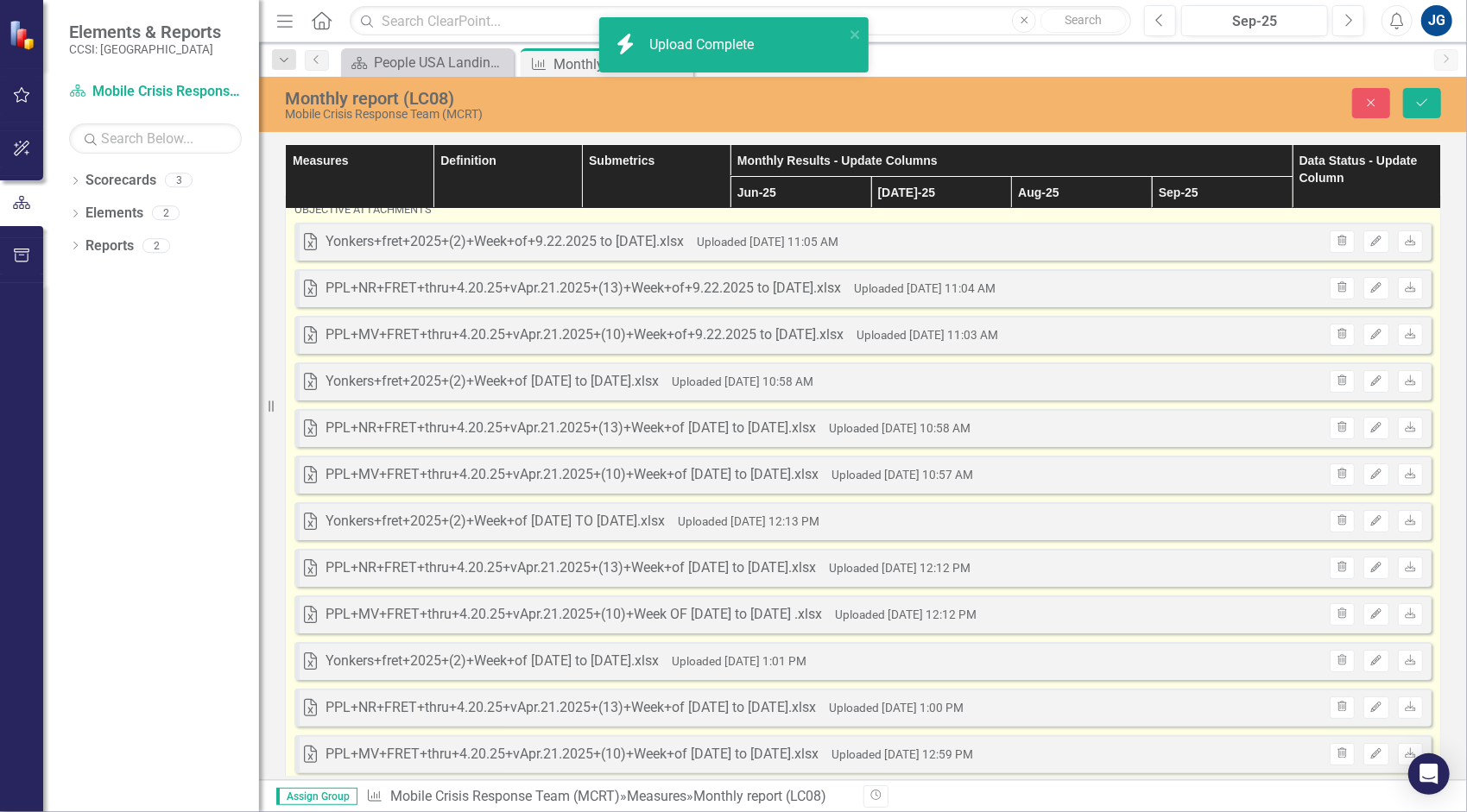
scroll to position [0, 0]
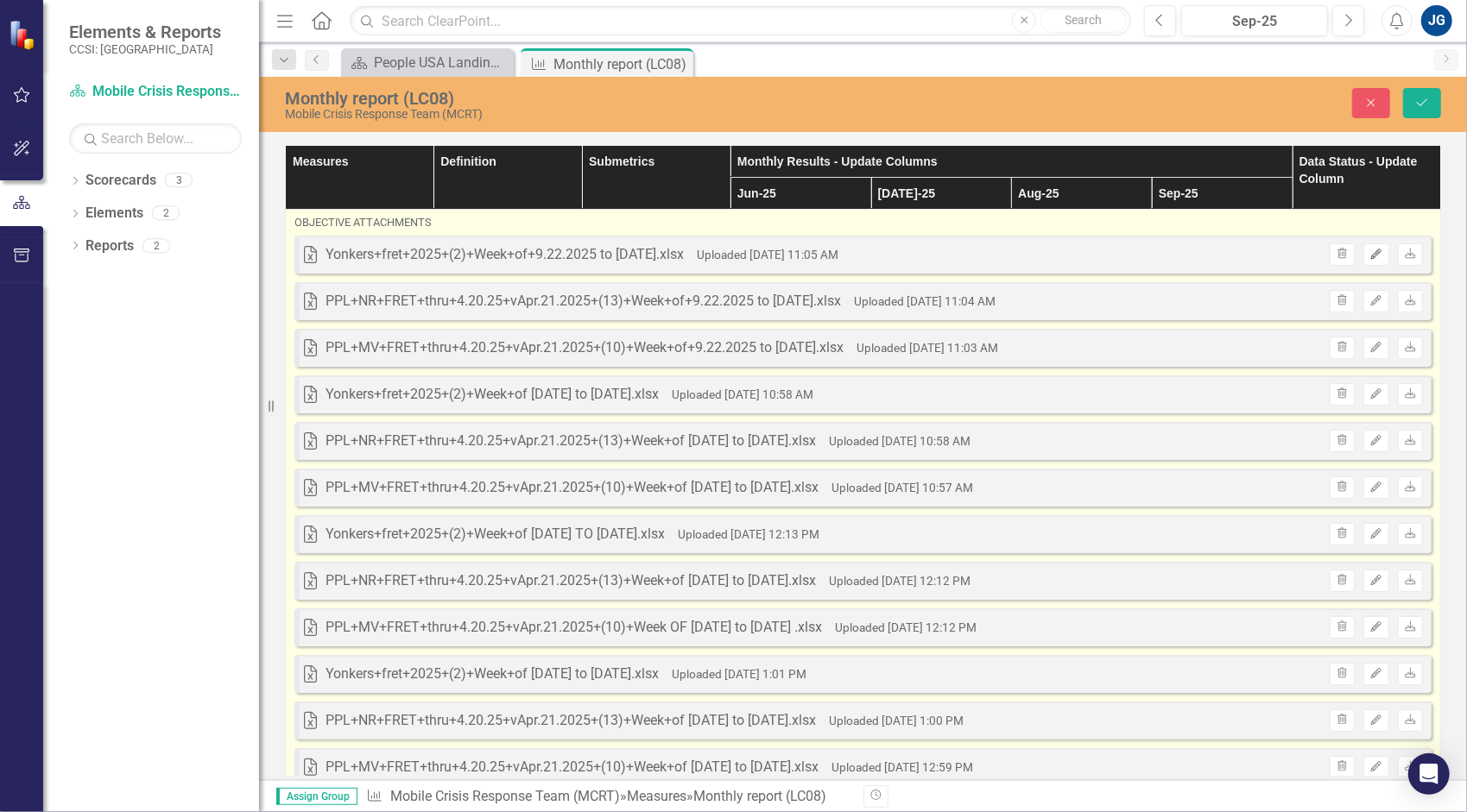
click at [1369, 253] on icon "Edit" at bounding box center [1375, 254] width 13 height 10
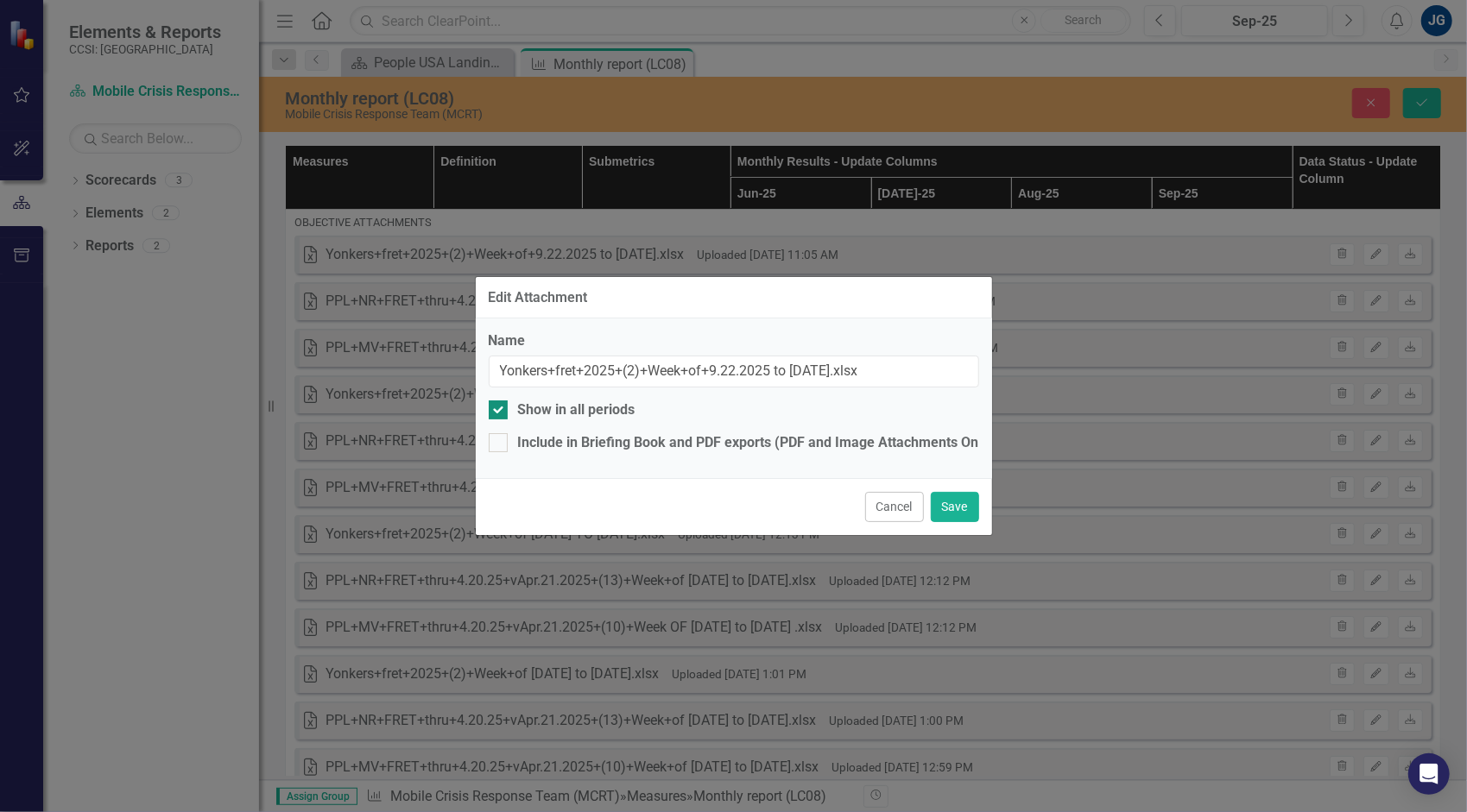
click at [597, 402] on div "Show in all periods" at bounding box center [577, 410] width 118 height 19
click at [500, 402] on input "Show in all periods" at bounding box center [494, 406] width 11 height 11
checkbox input "false"
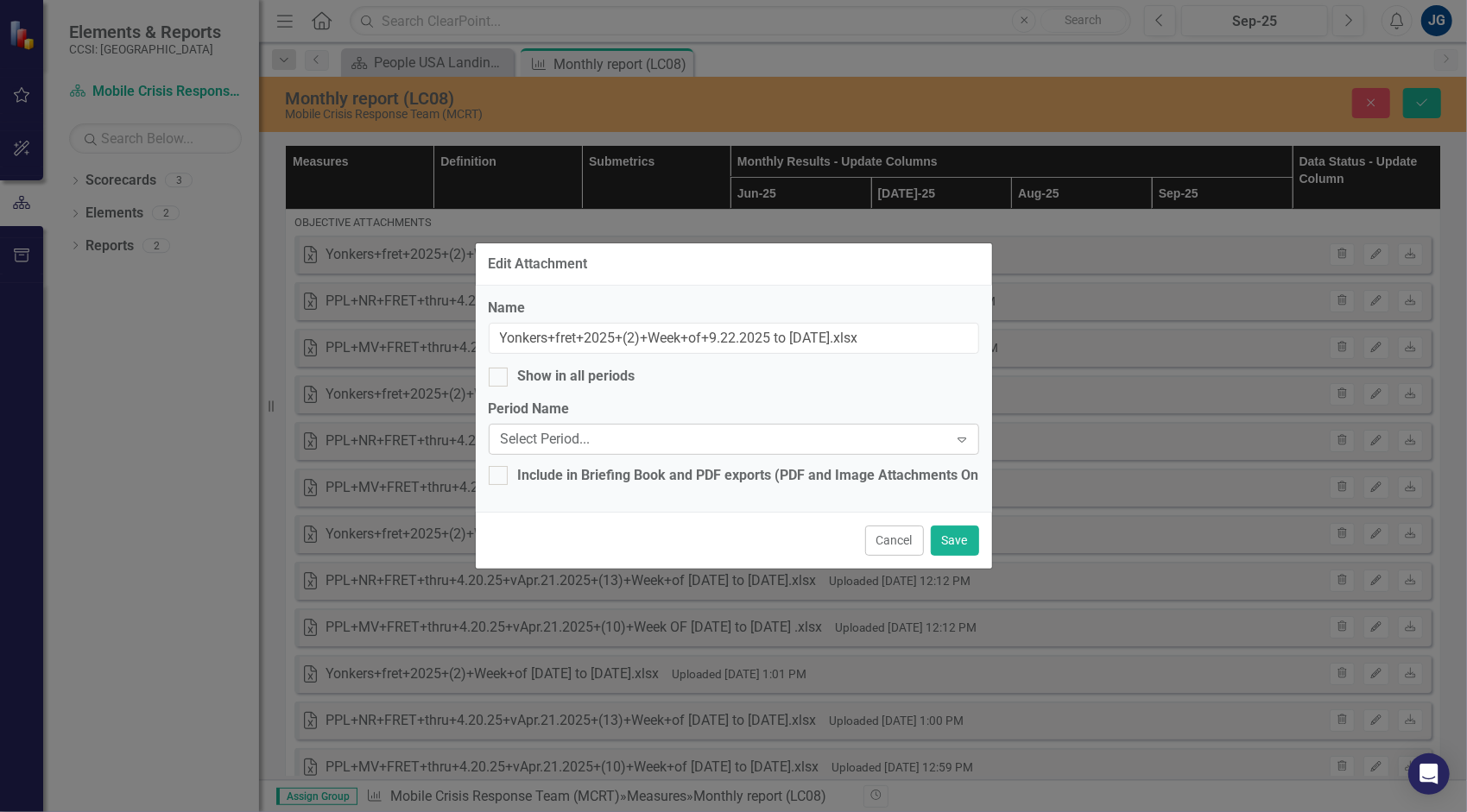
click at [632, 438] on div "Select Period..." at bounding box center [724, 439] width 448 height 19
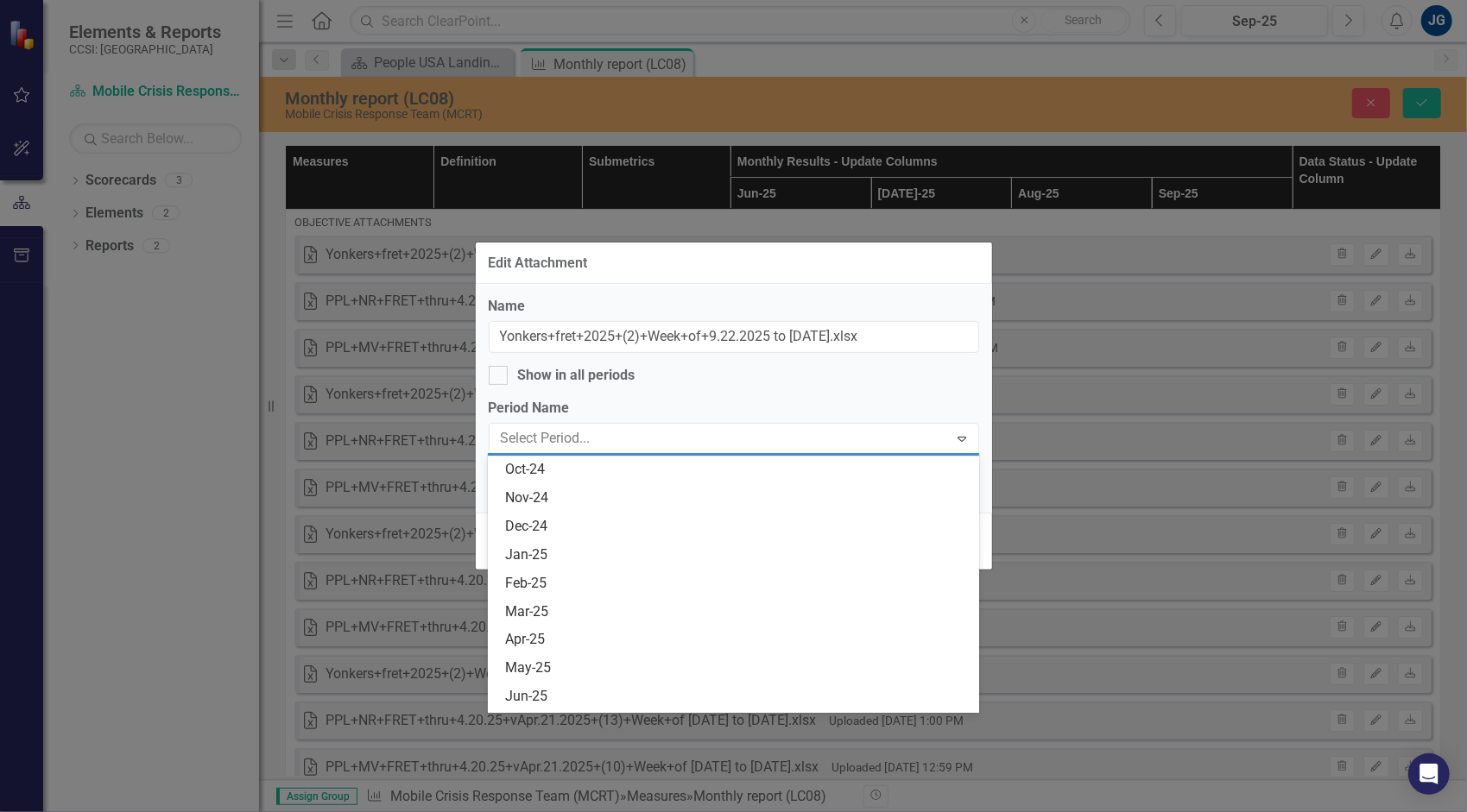
scroll to position [2934, 0]
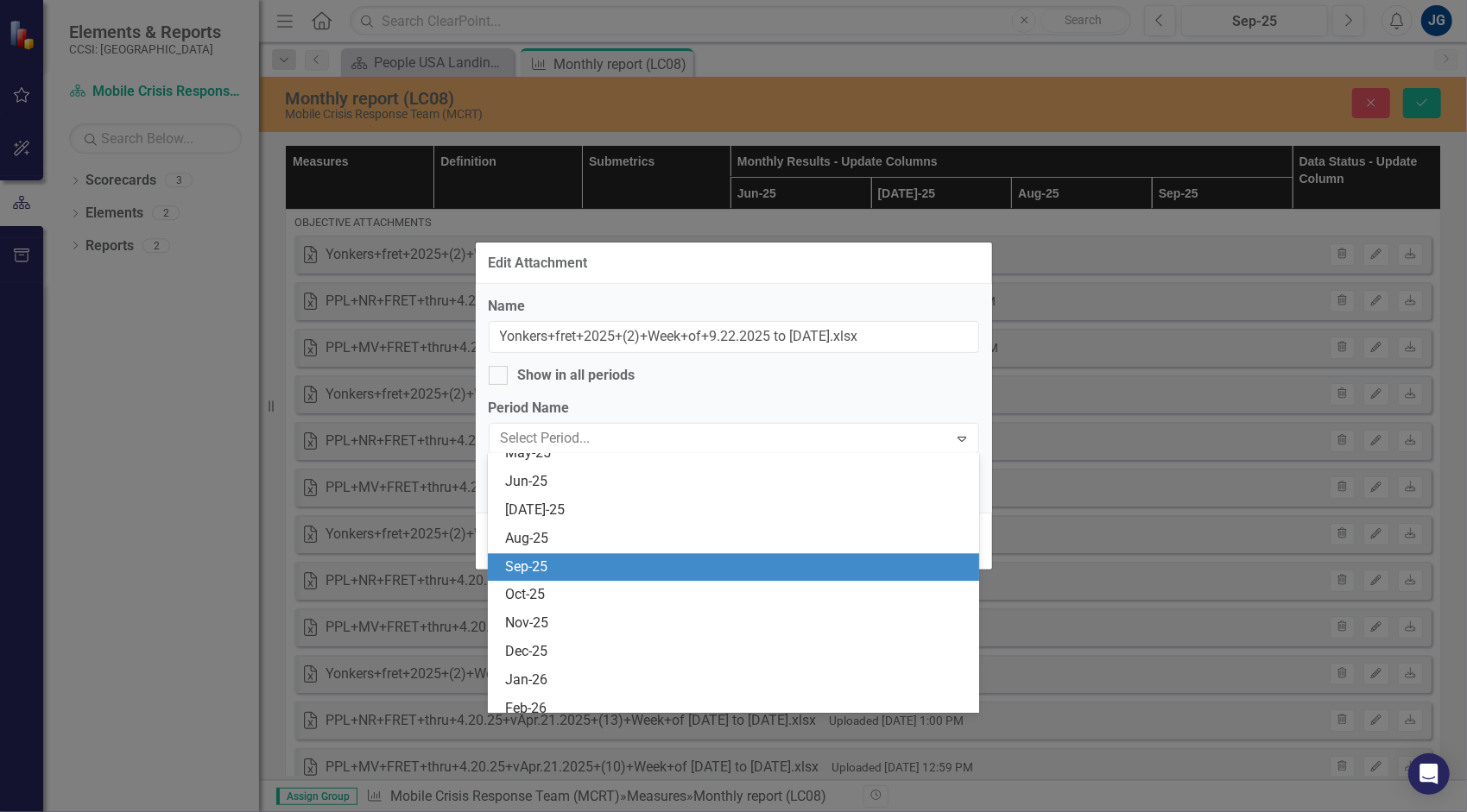
click at [619, 573] on div "Sep-25" at bounding box center [737, 566] width 464 height 19
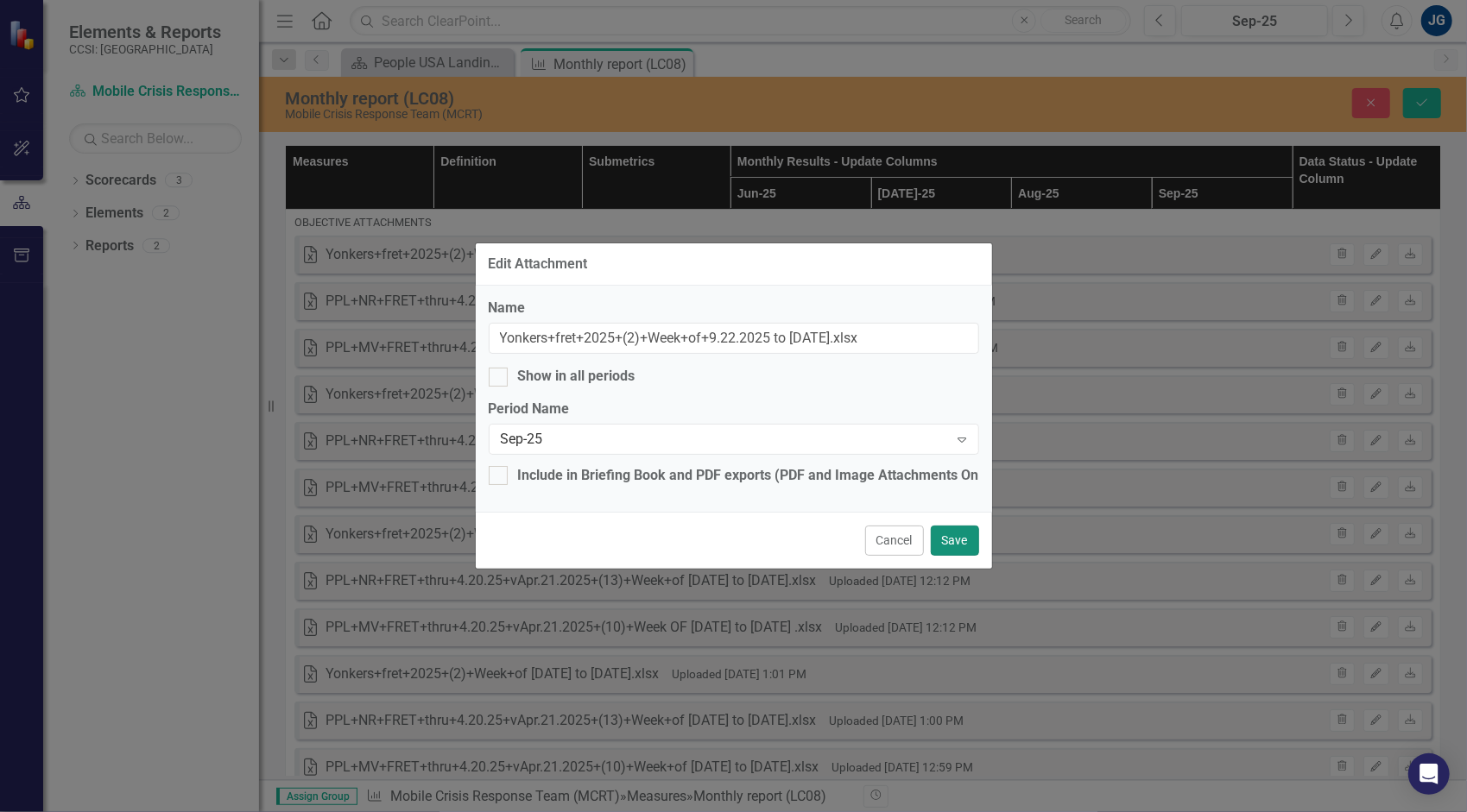
click at [972, 539] on button "Save" at bounding box center [955, 540] width 48 height 31
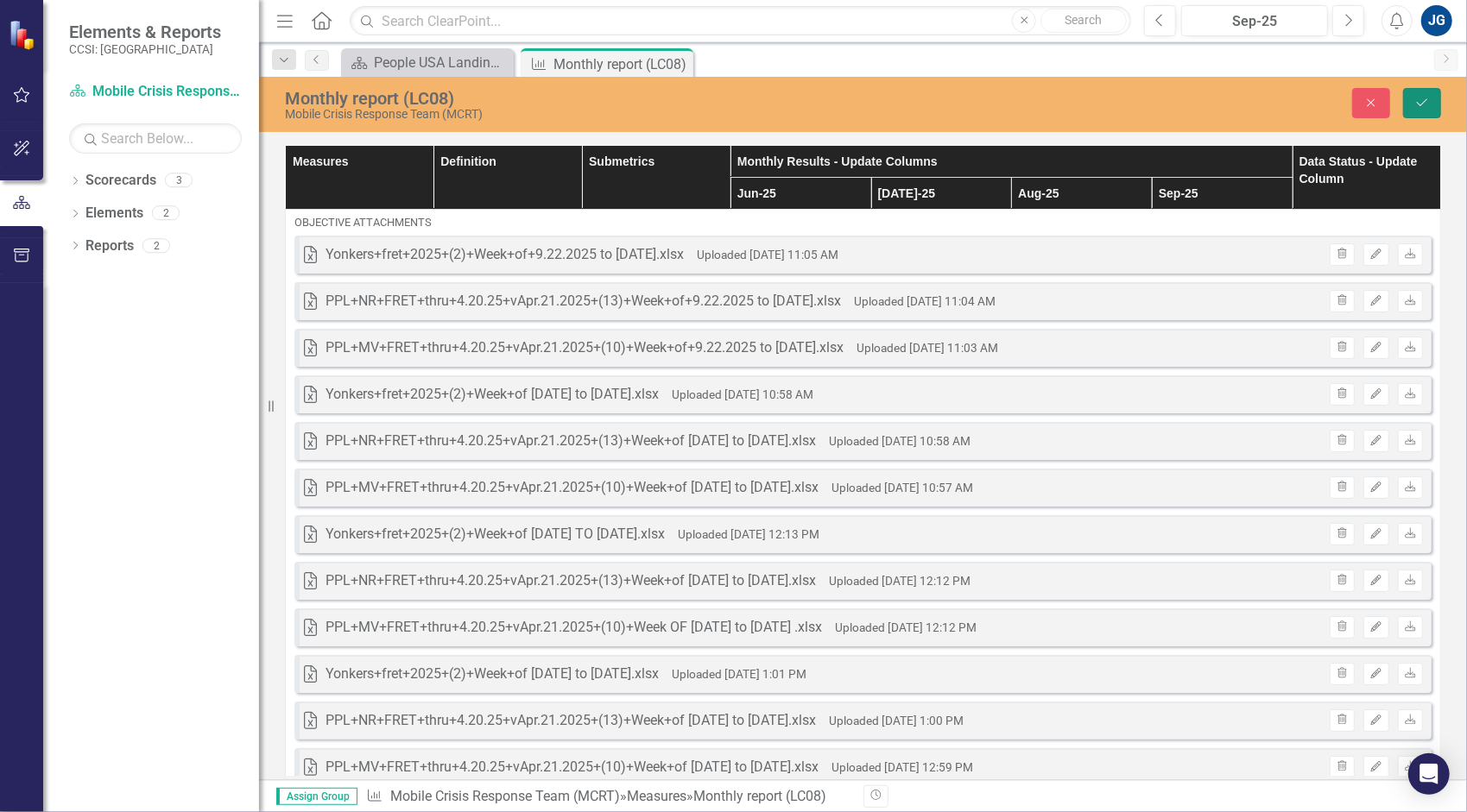
click at [1424, 104] on icon "Save" at bounding box center [1422, 102] width 16 height 12
